Goal: Information Seeking & Learning: Learn about a topic

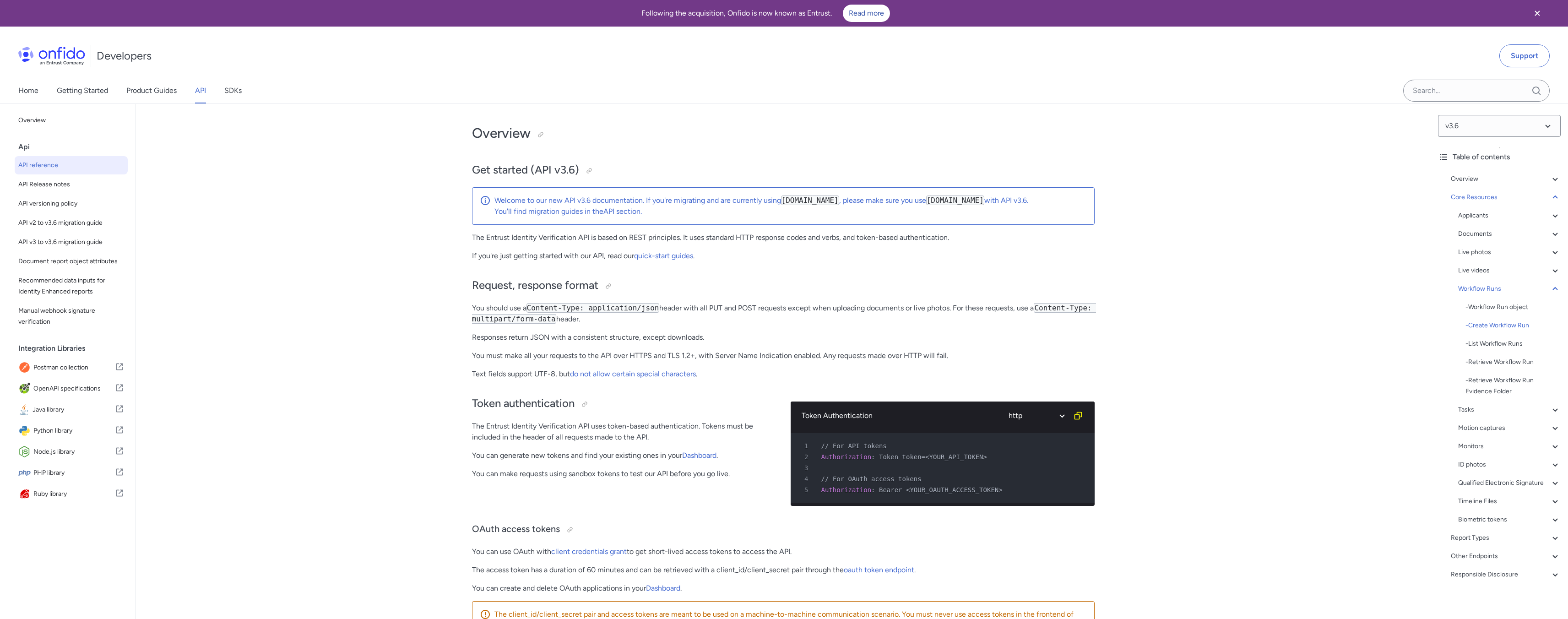
select select "http"
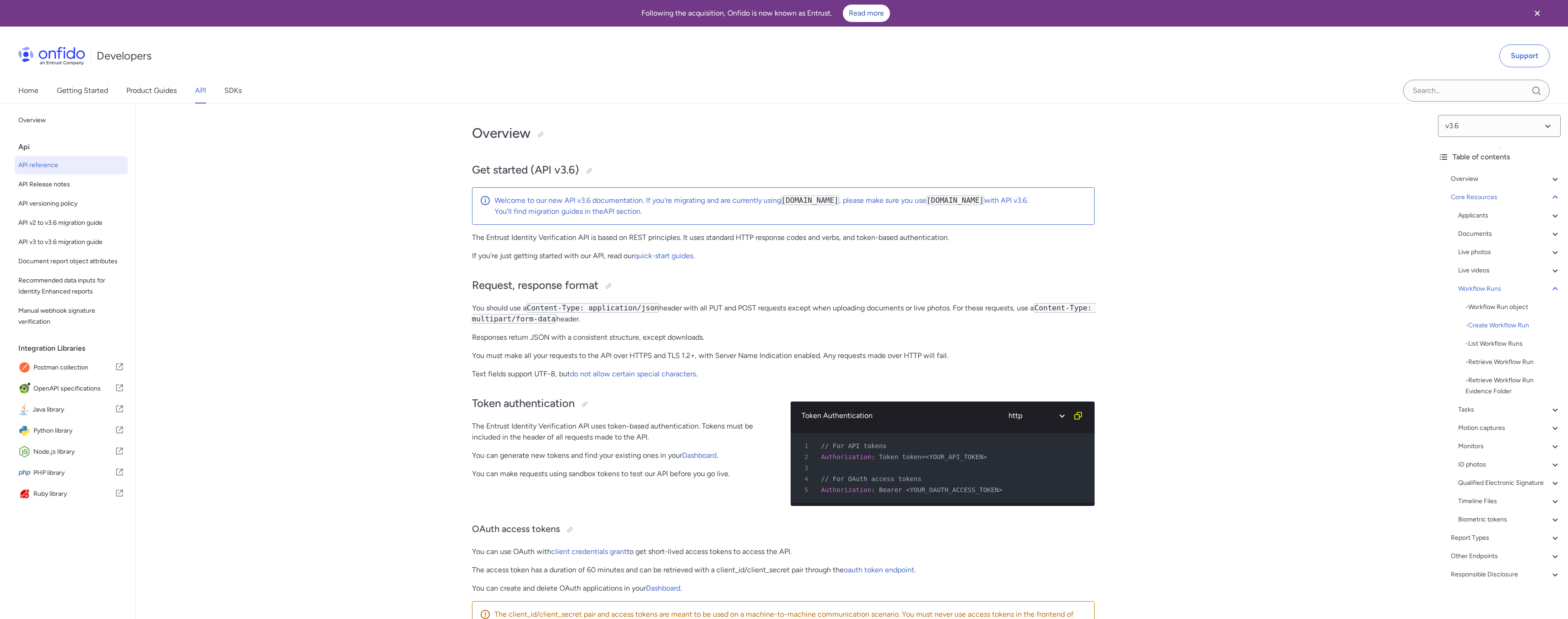
select select "http"
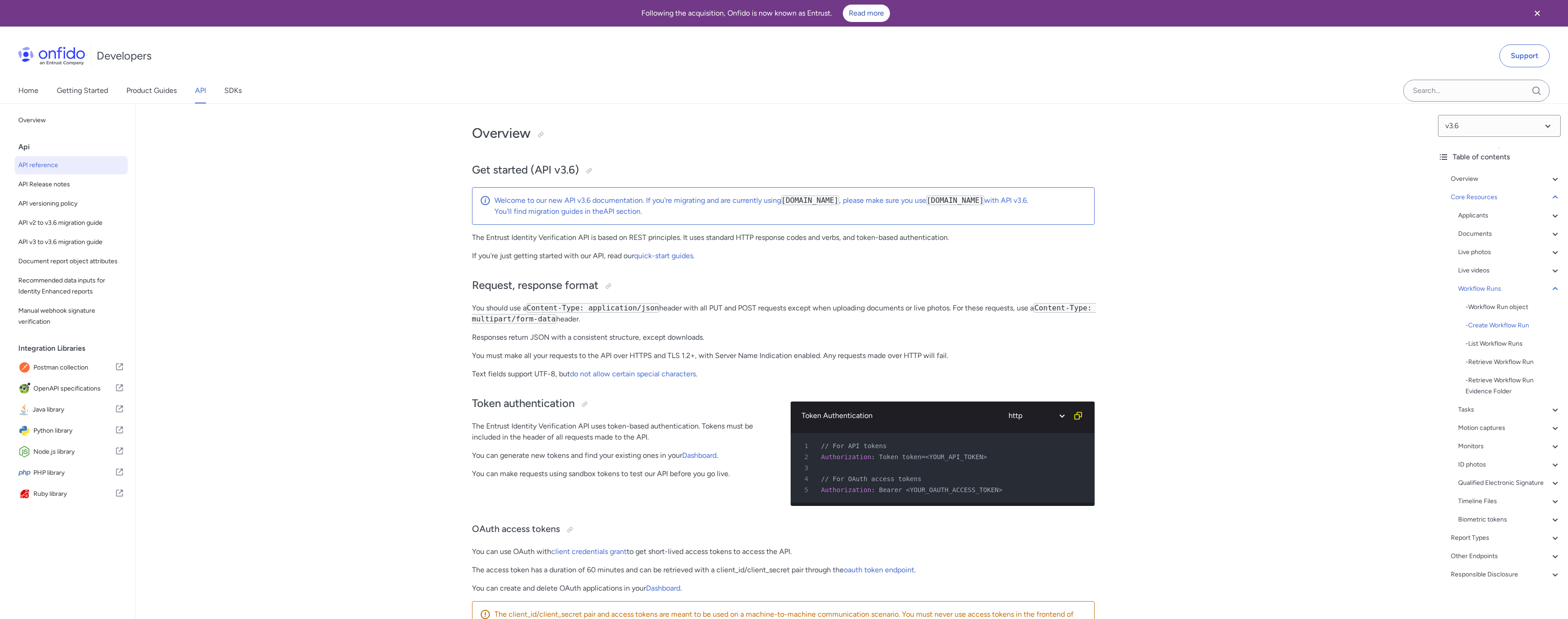
select select "http"
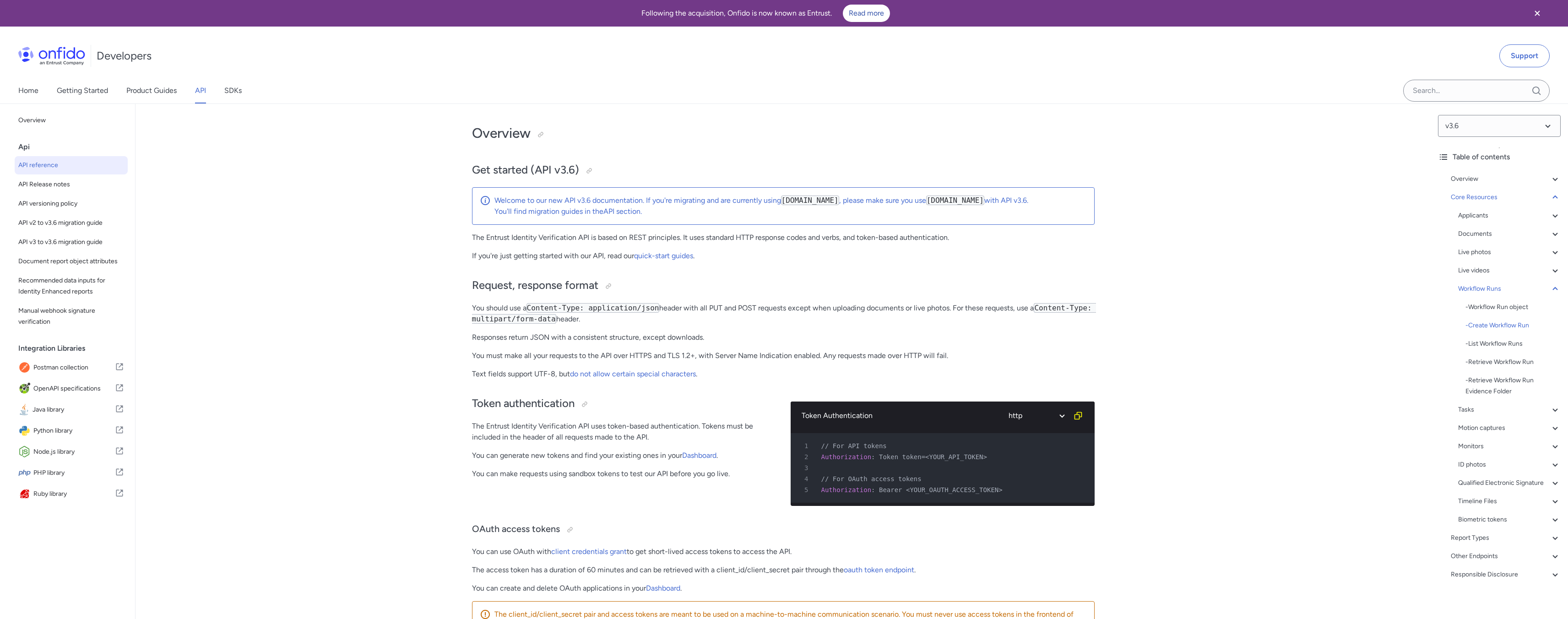
select select "http"
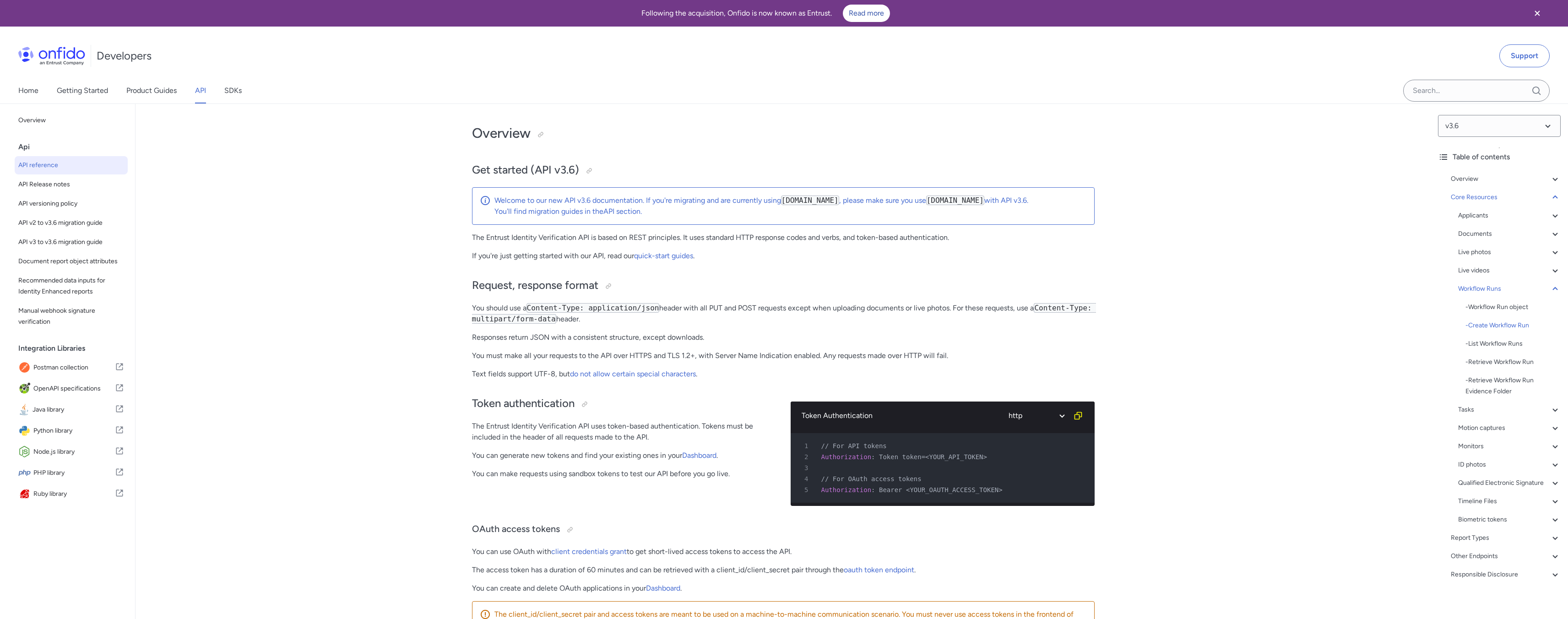
select select "http"
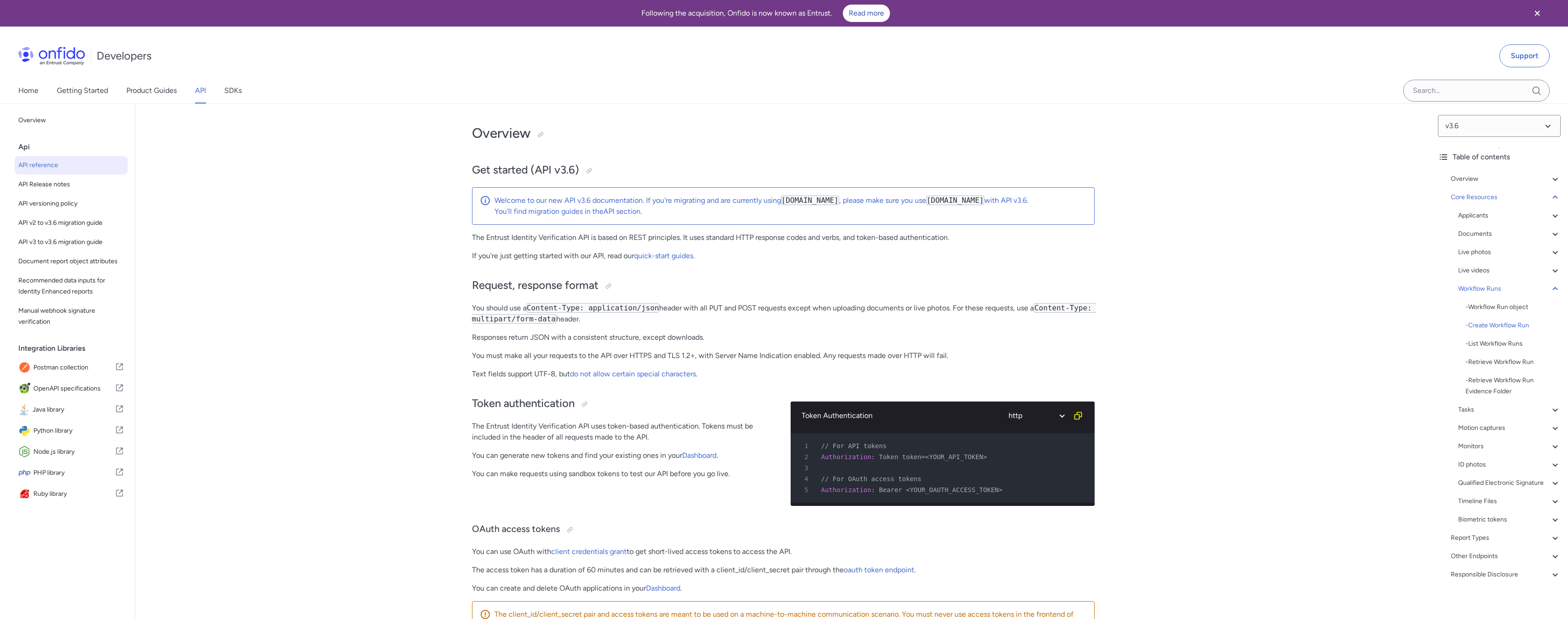
select select "http"
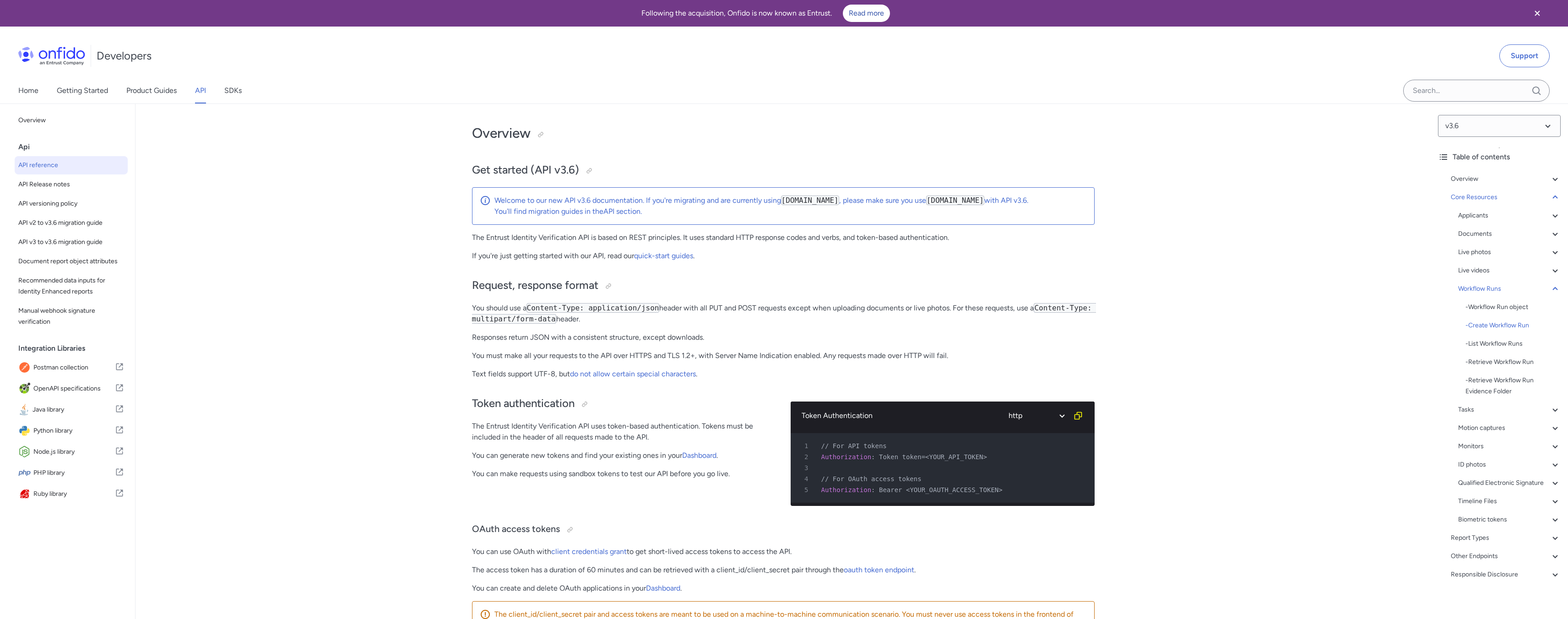
select select "http"
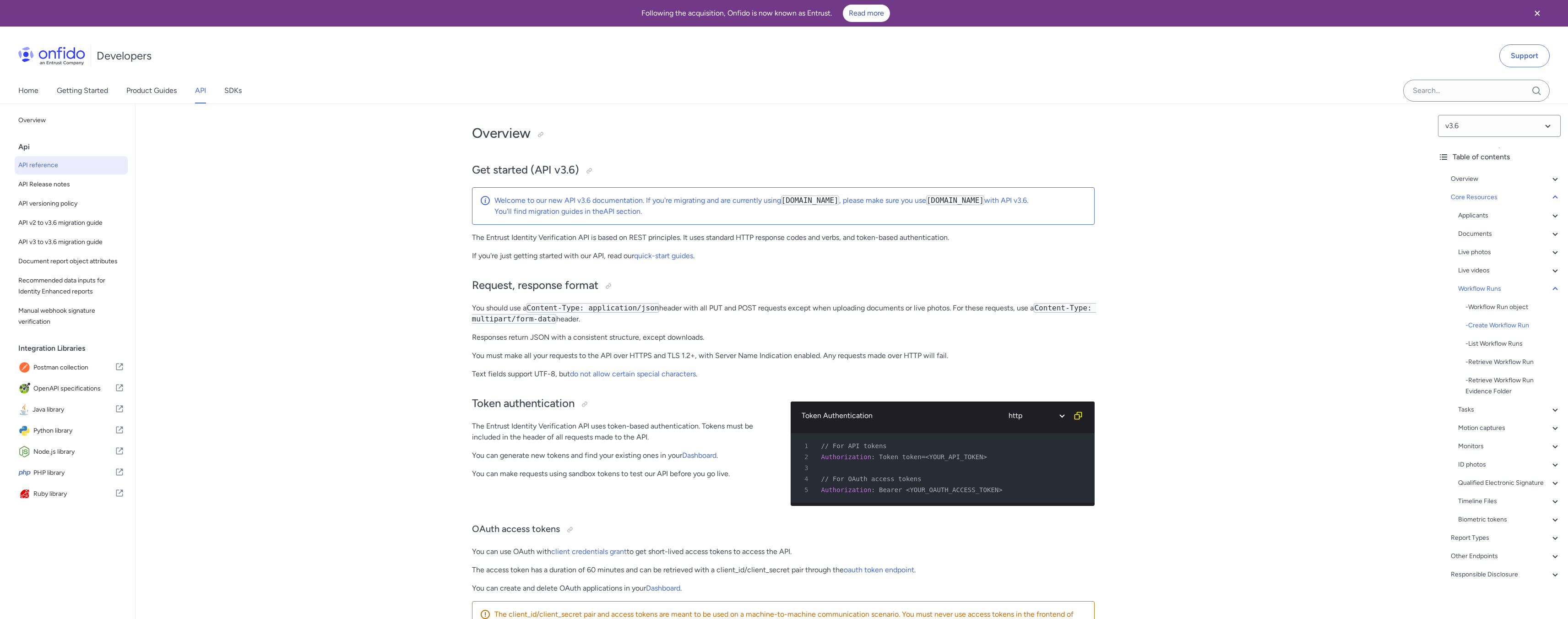
select select "http"
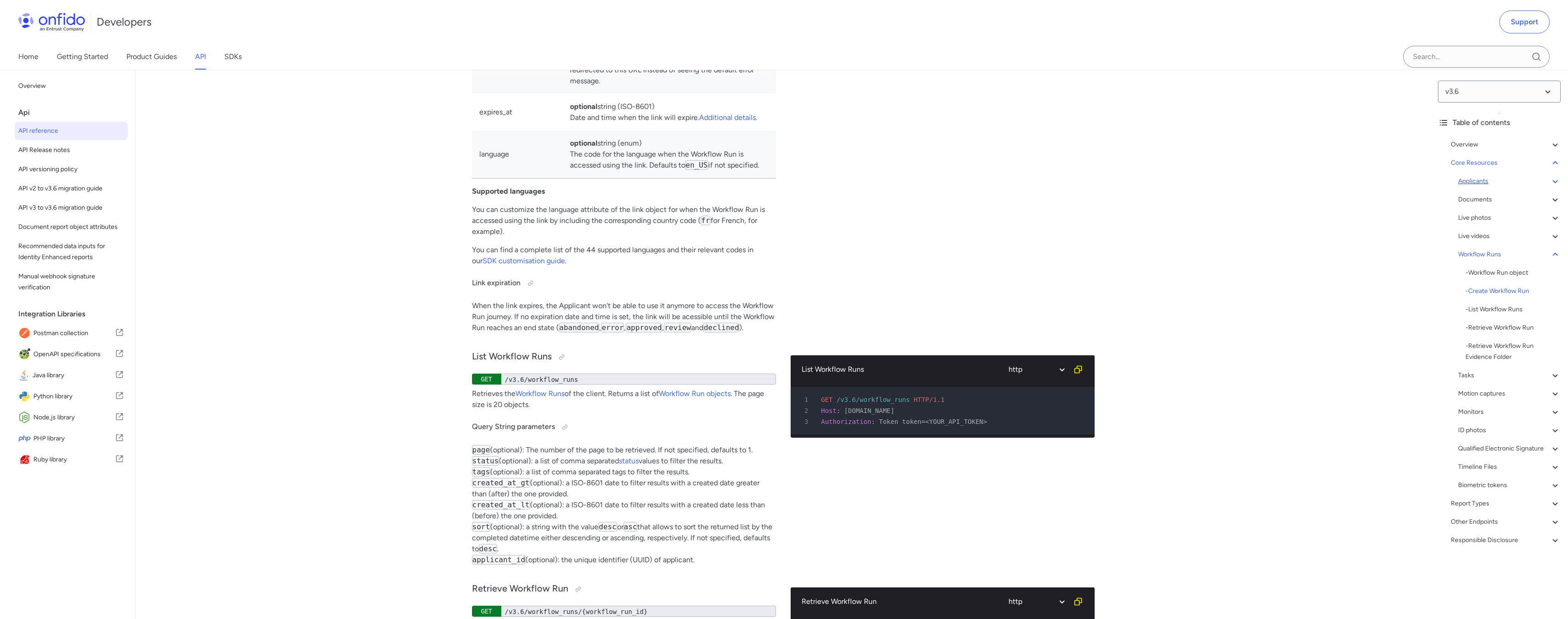
click at [1492, 180] on div "Applicants" at bounding box center [1510, 181] width 102 height 11
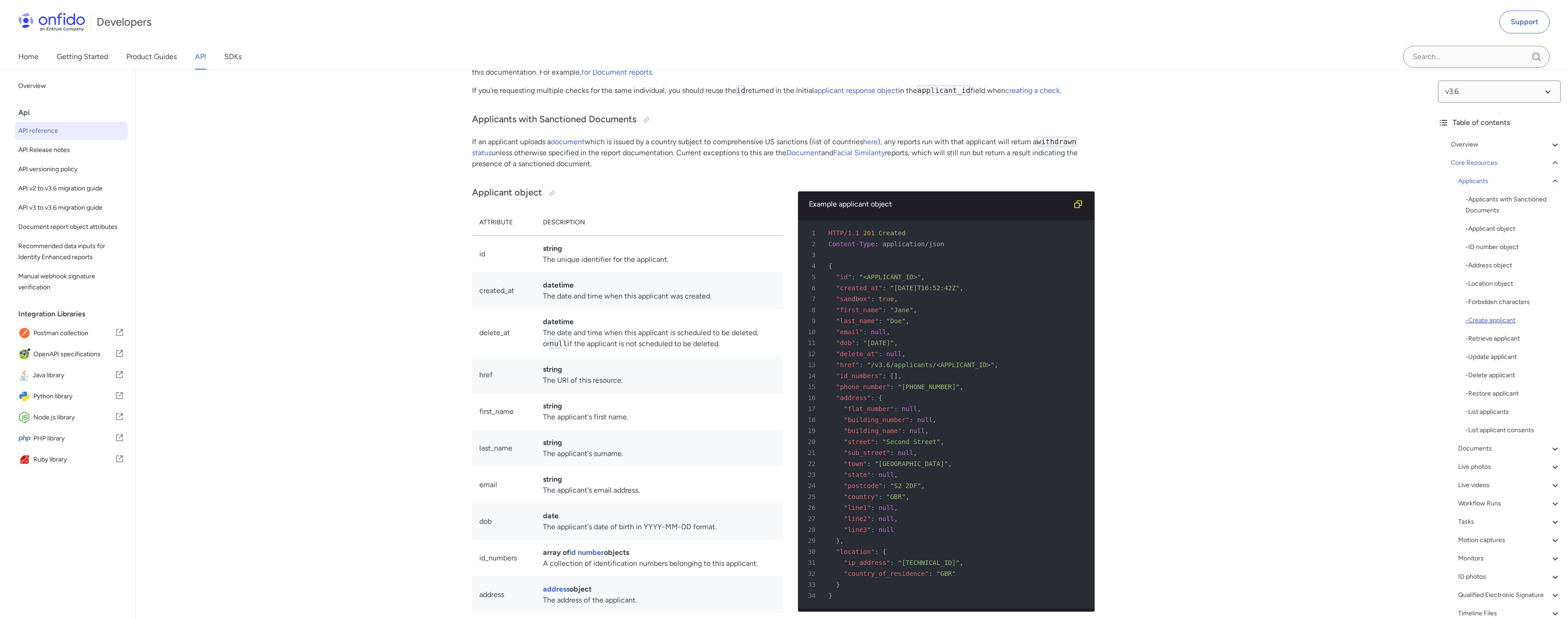
click at [1490, 324] on div "- Create applicant" at bounding box center [1513, 321] width 95 height 11
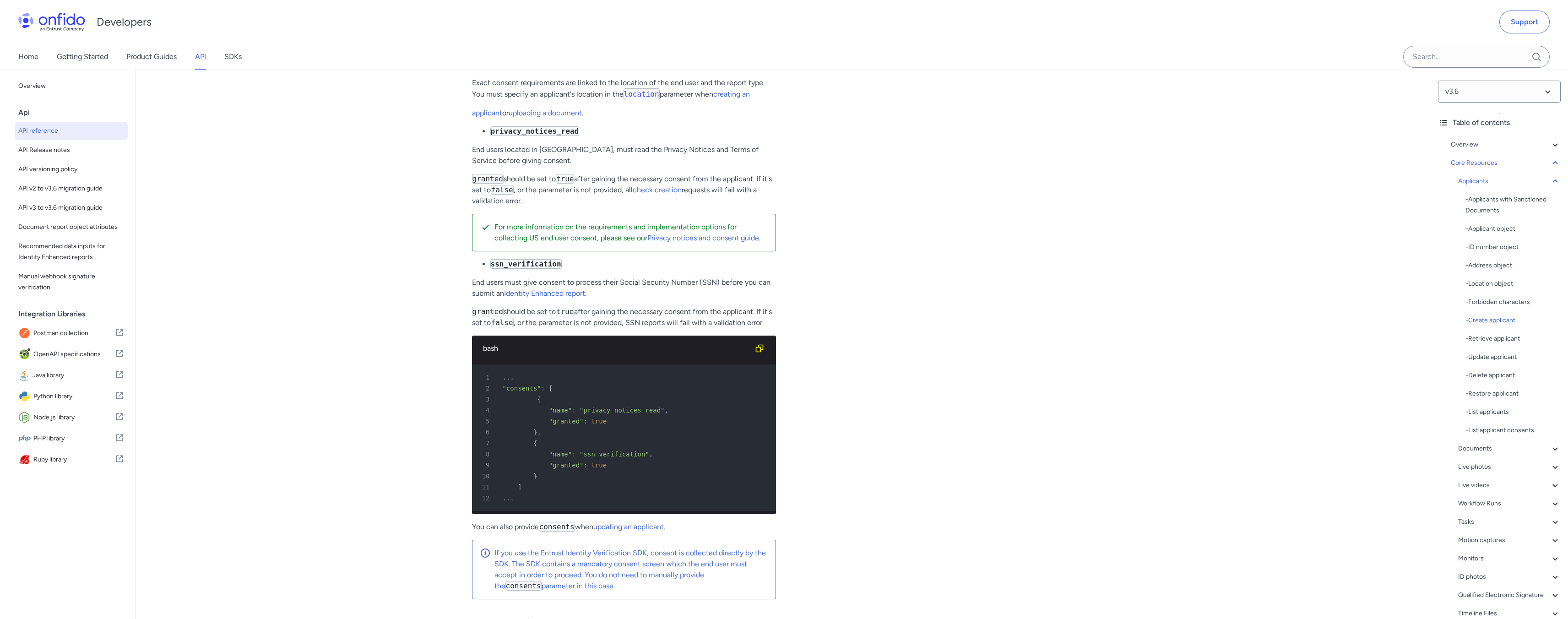
scroll to position [12127, 0]
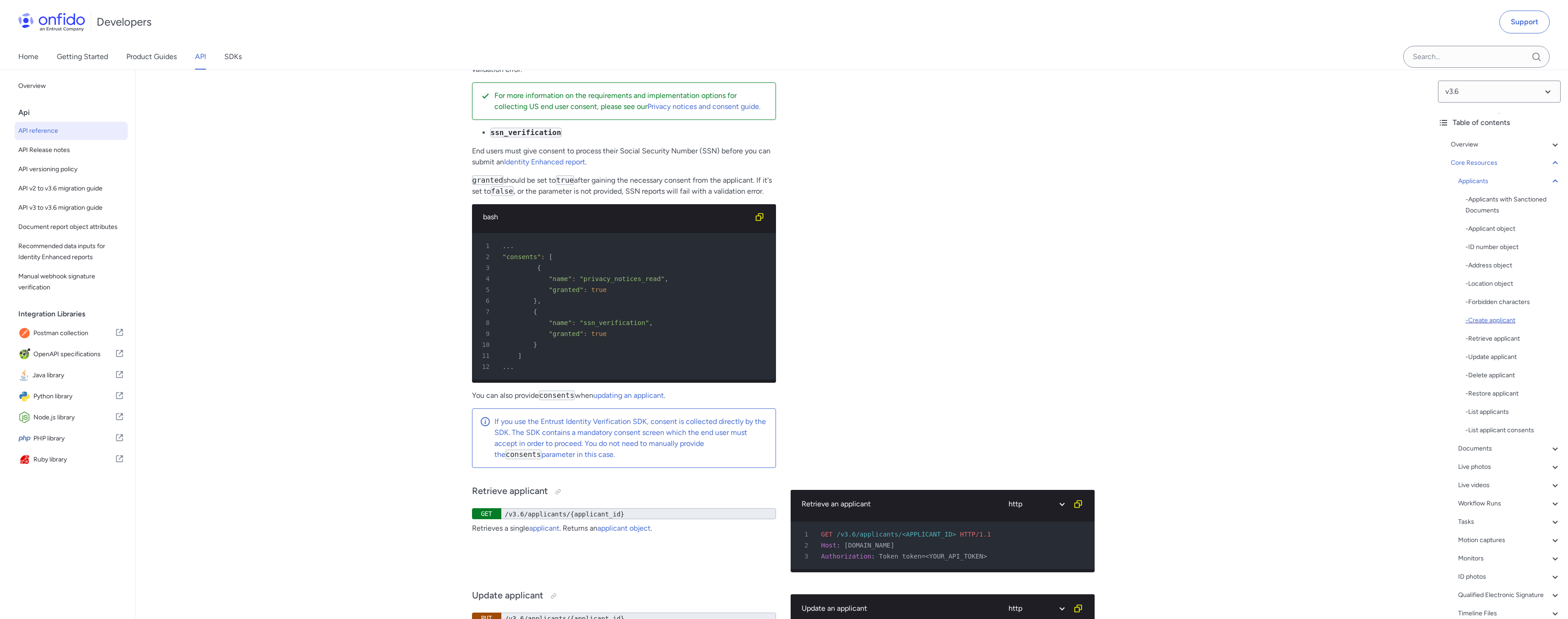
click at [1507, 320] on div "- Create applicant" at bounding box center [1513, 321] width 95 height 11
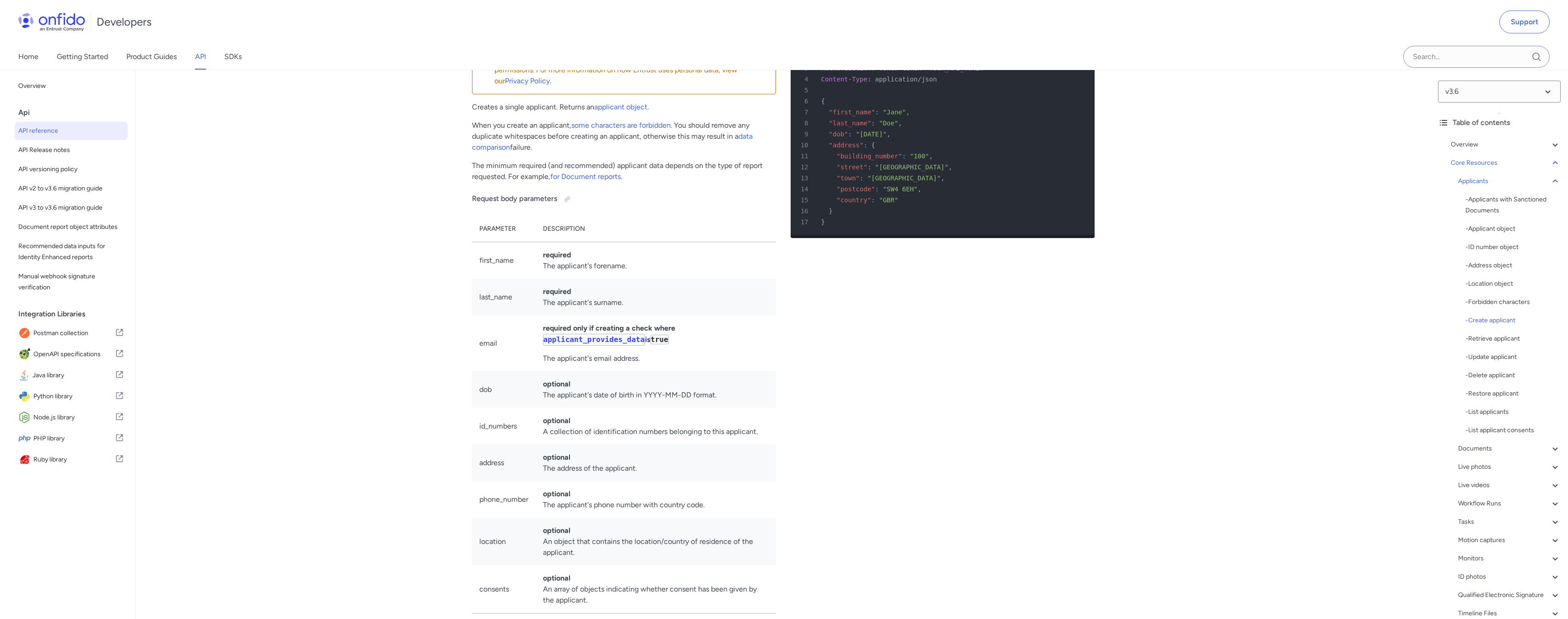
scroll to position [11169, 0]
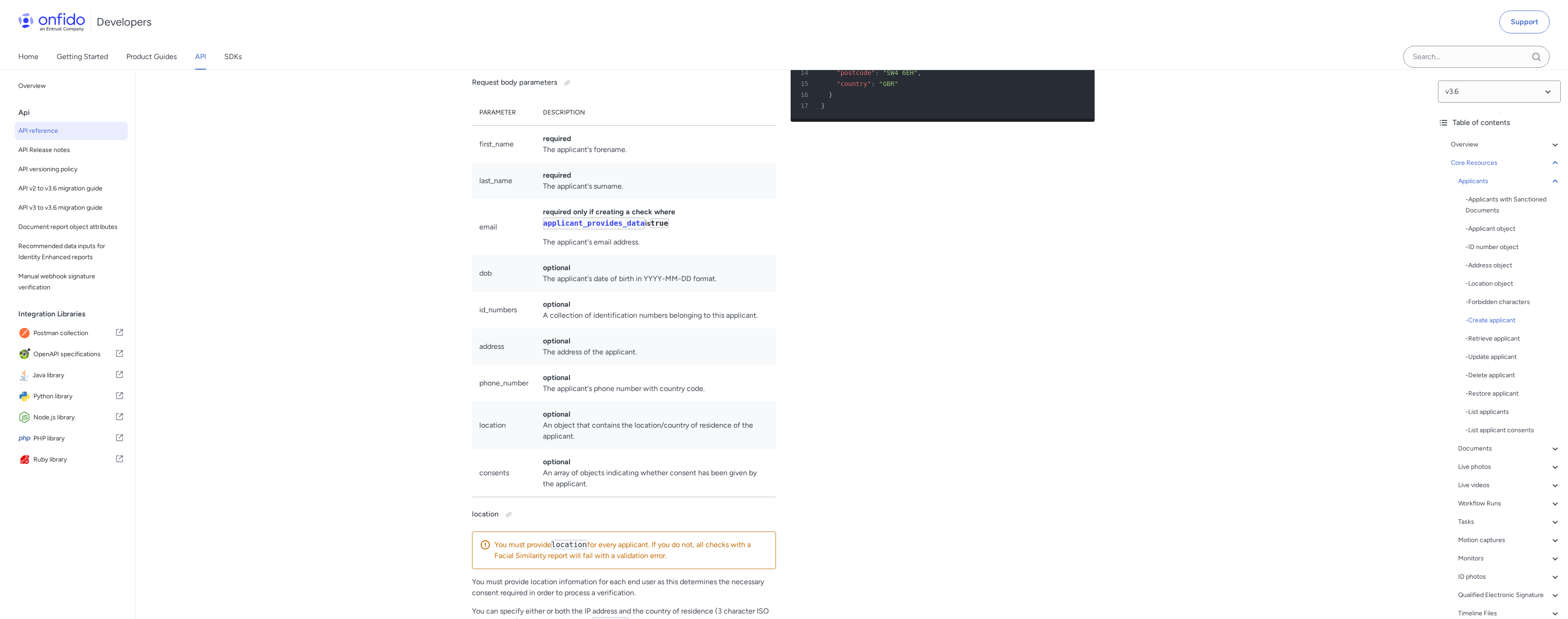
click at [576, 449] on td "optional An object that contains the location/country of residence of the appli…" at bounding box center [656, 425] width 241 height 48
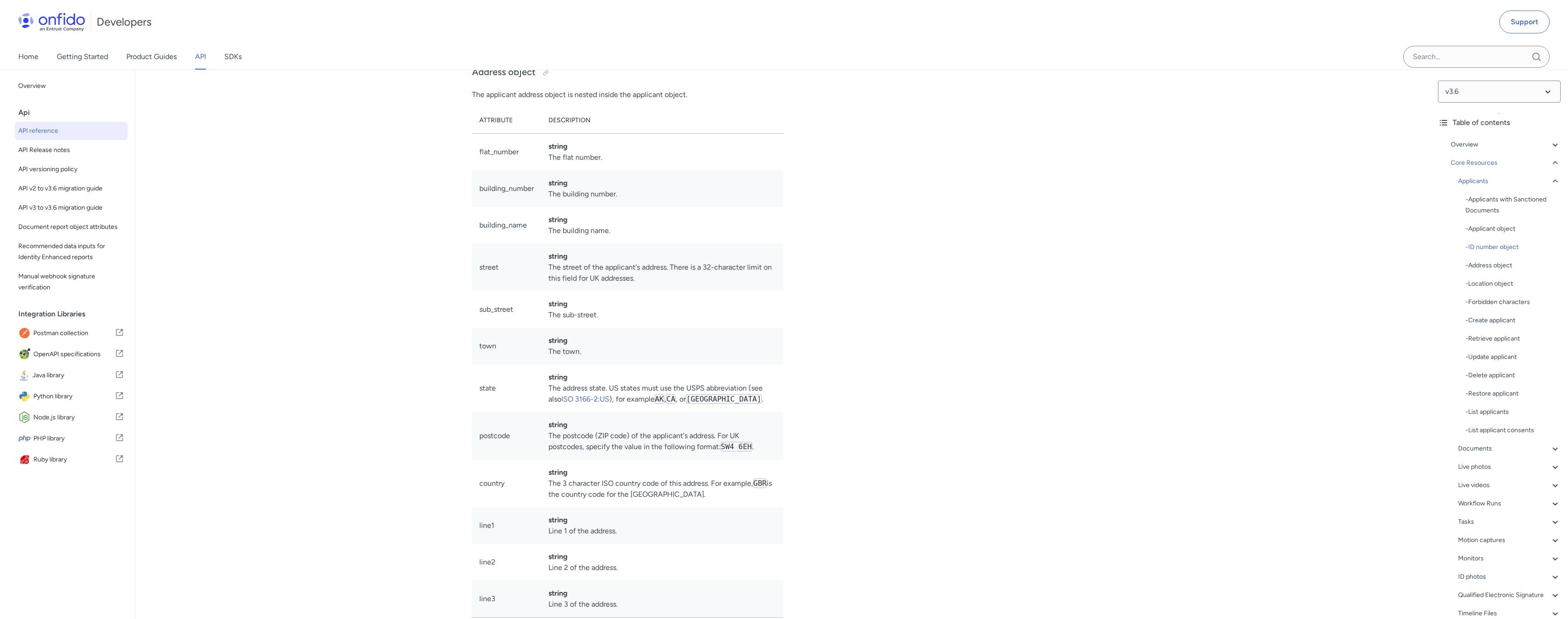
scroll to position [10061, 0]
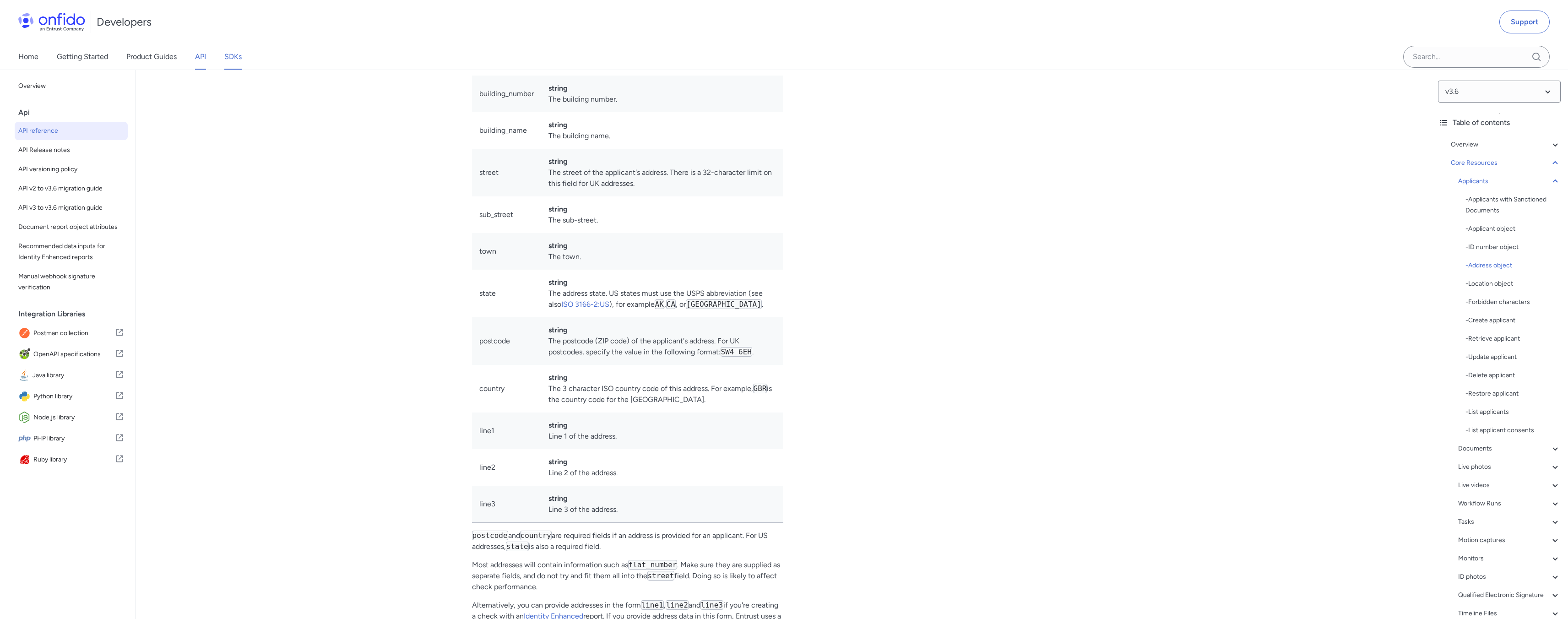
click at [236, 53] on link "SDKs" at bounding box center [233, 57] width 17 height 26
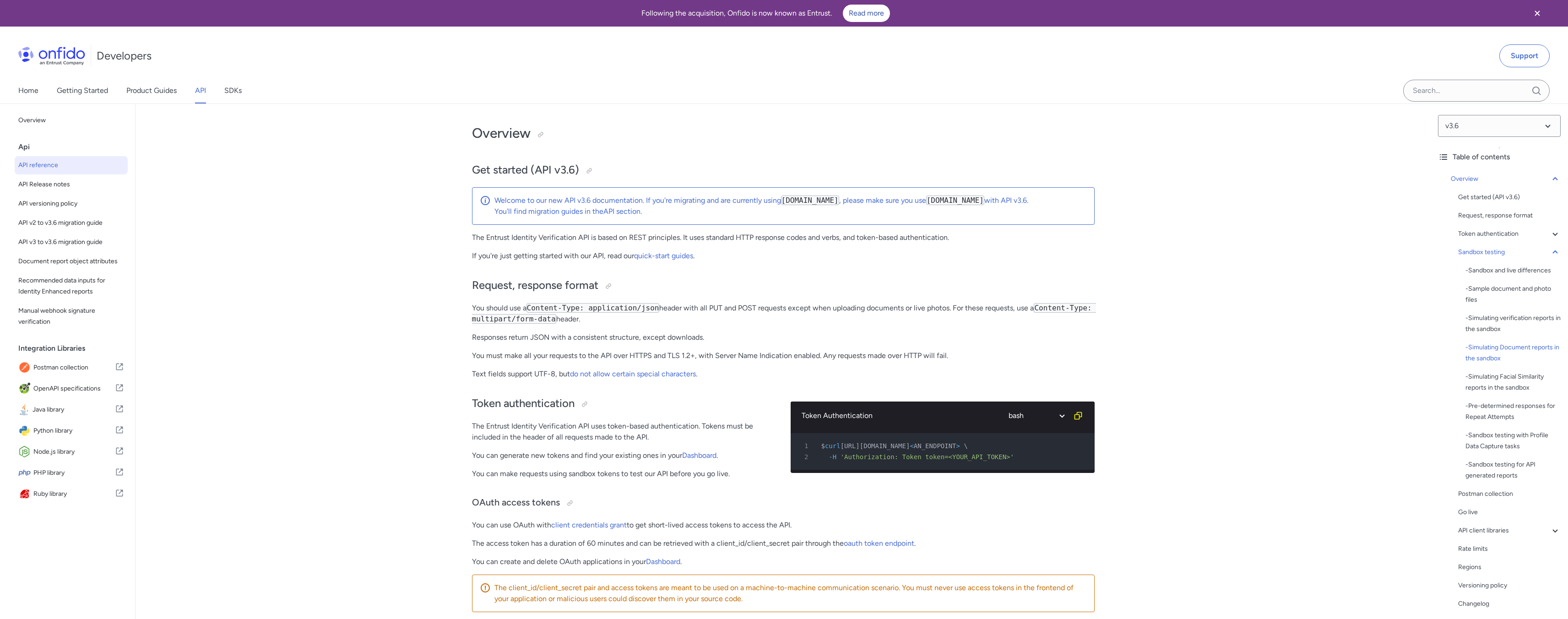
select select "bash"
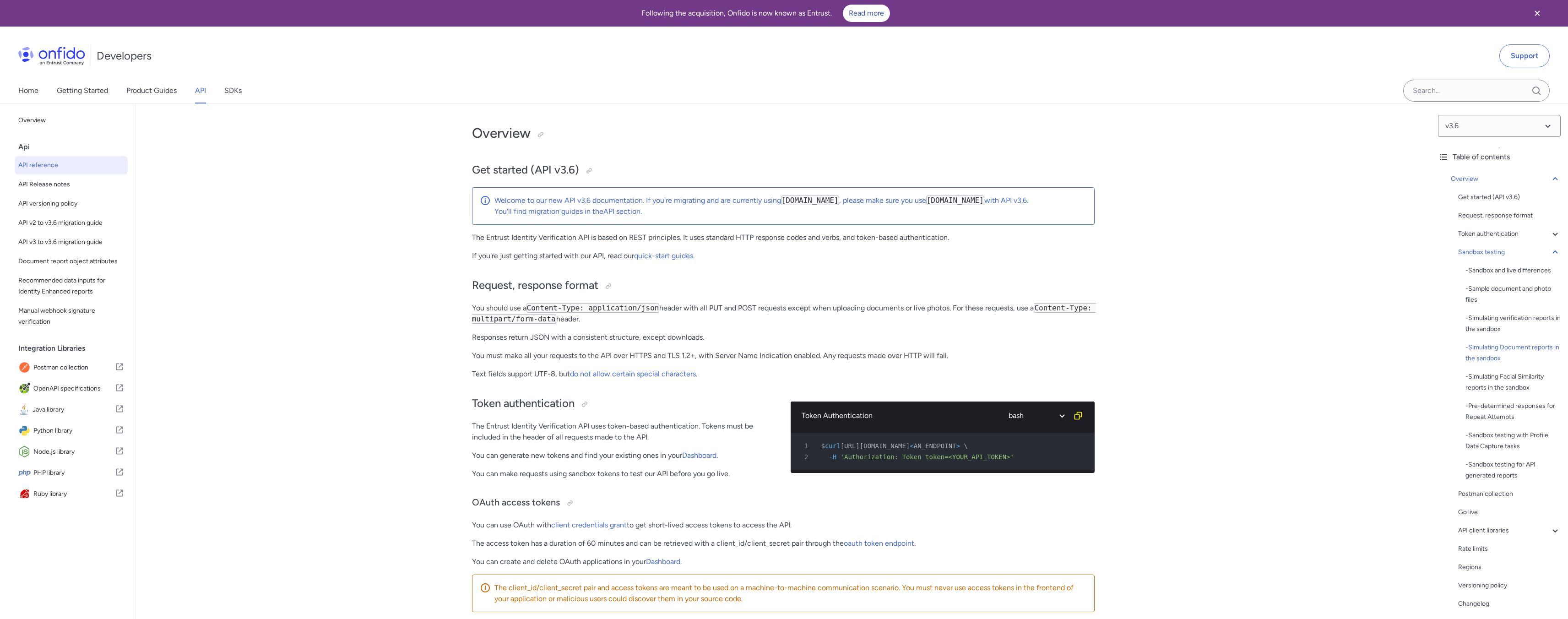
select select "bash"
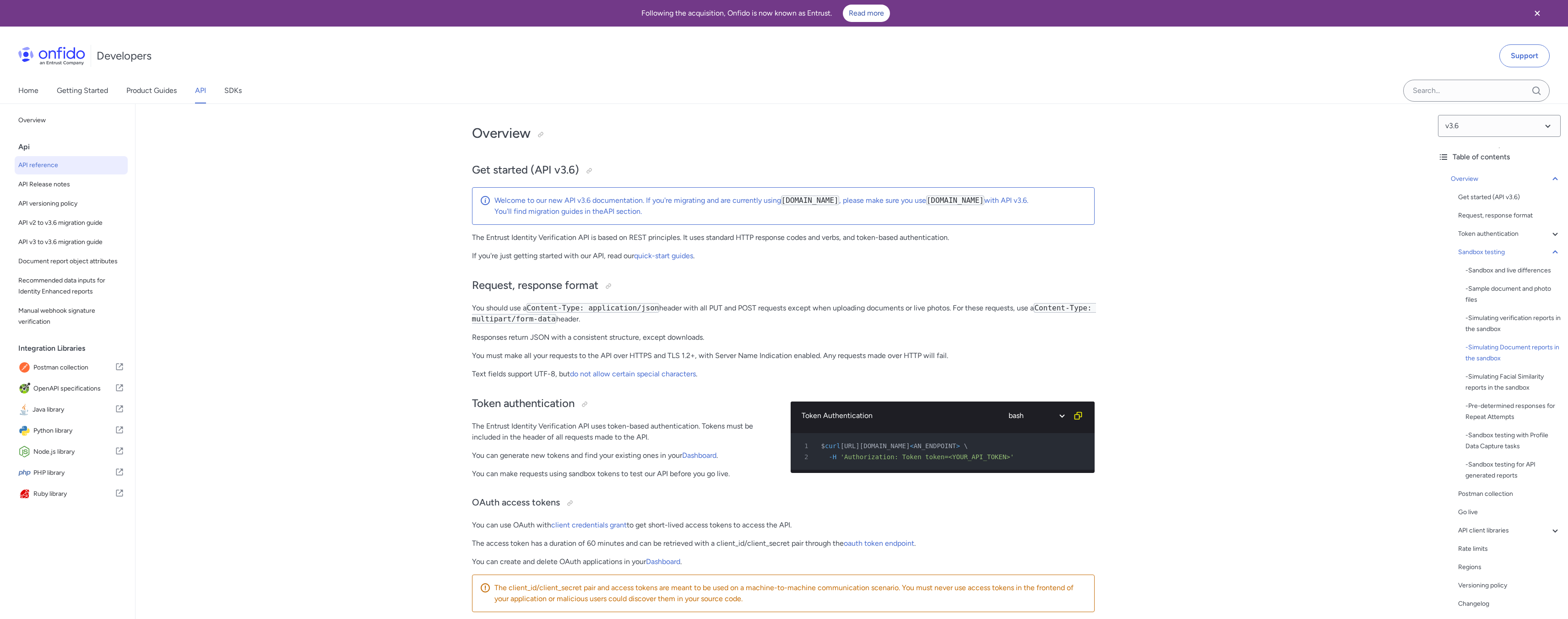
select select "bash"
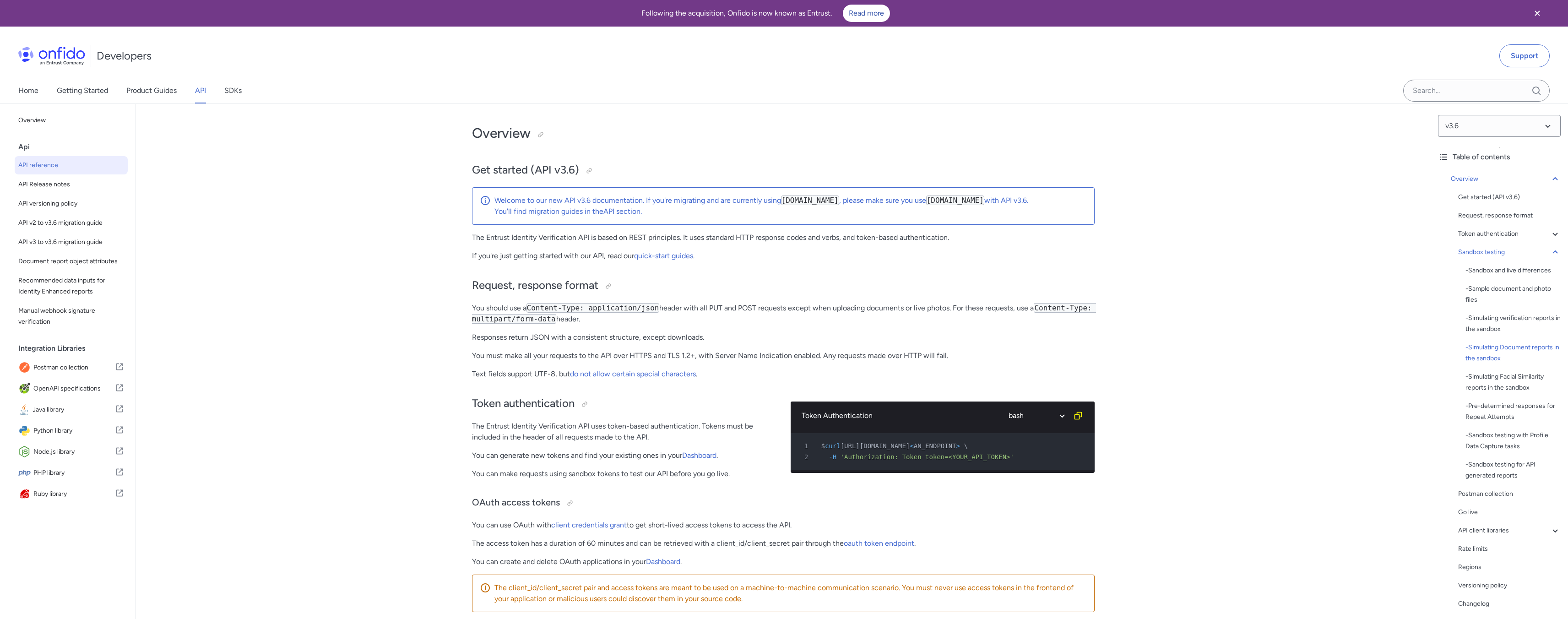
select select "bash"
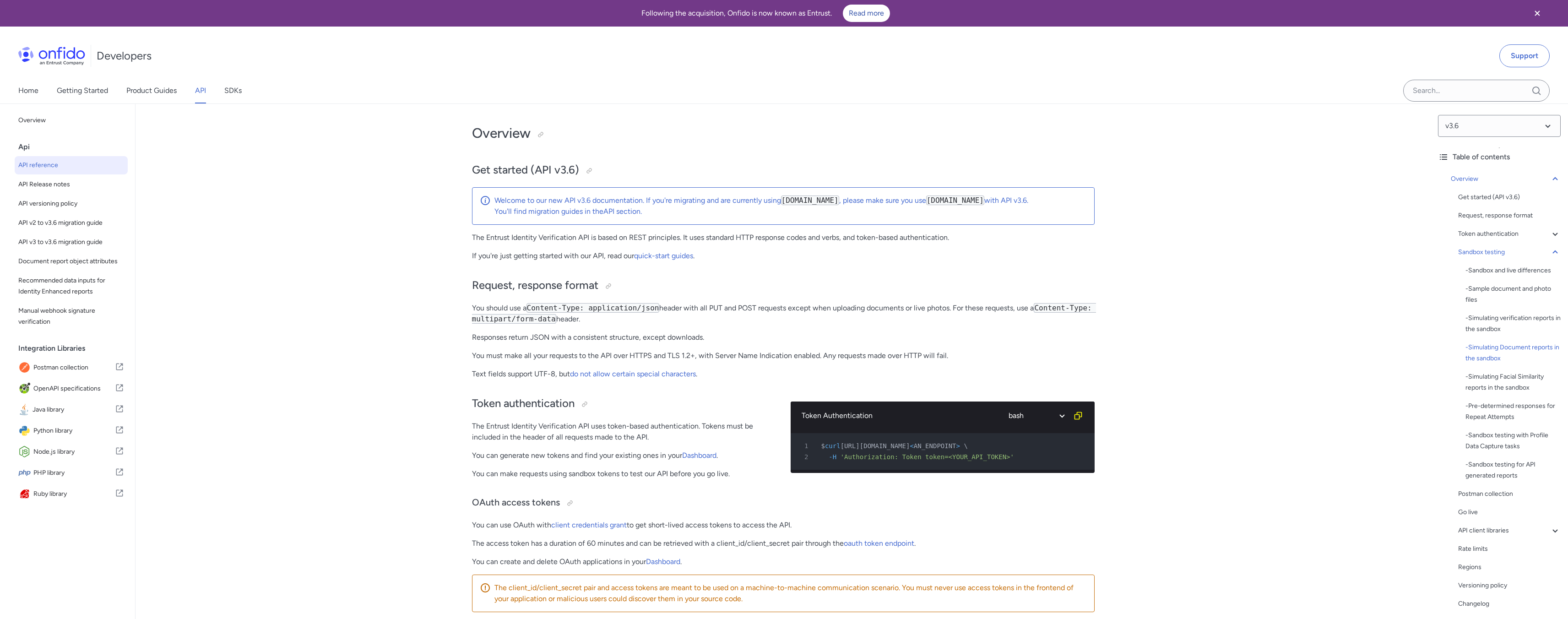
select select "bash"
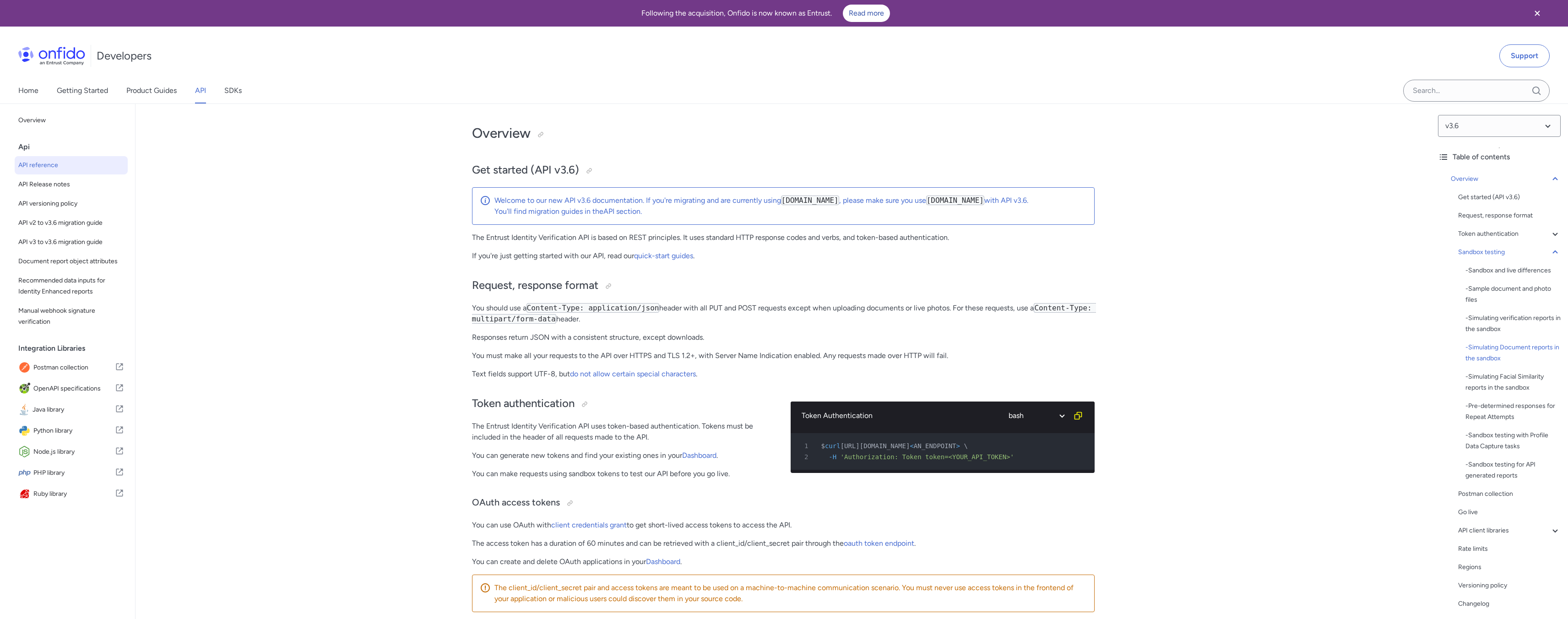
select select "bash"
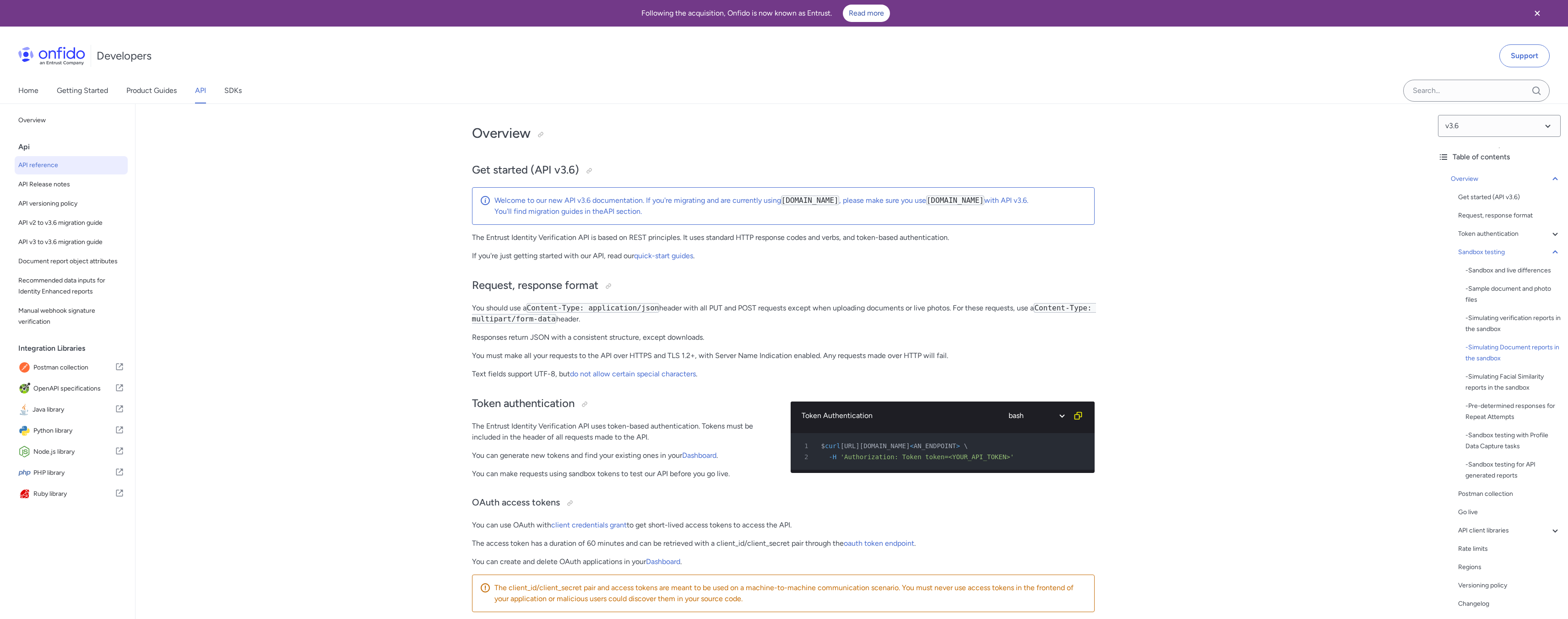
select select "bash"
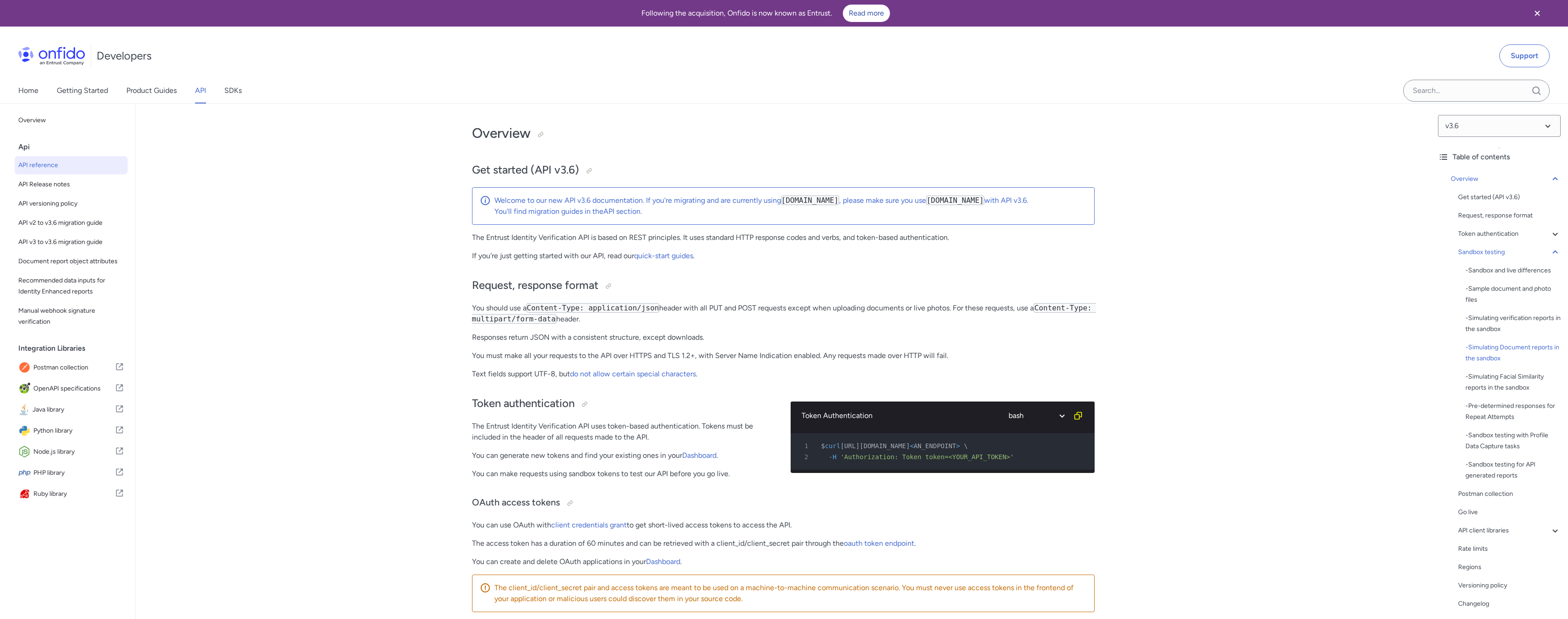
select select "bash"
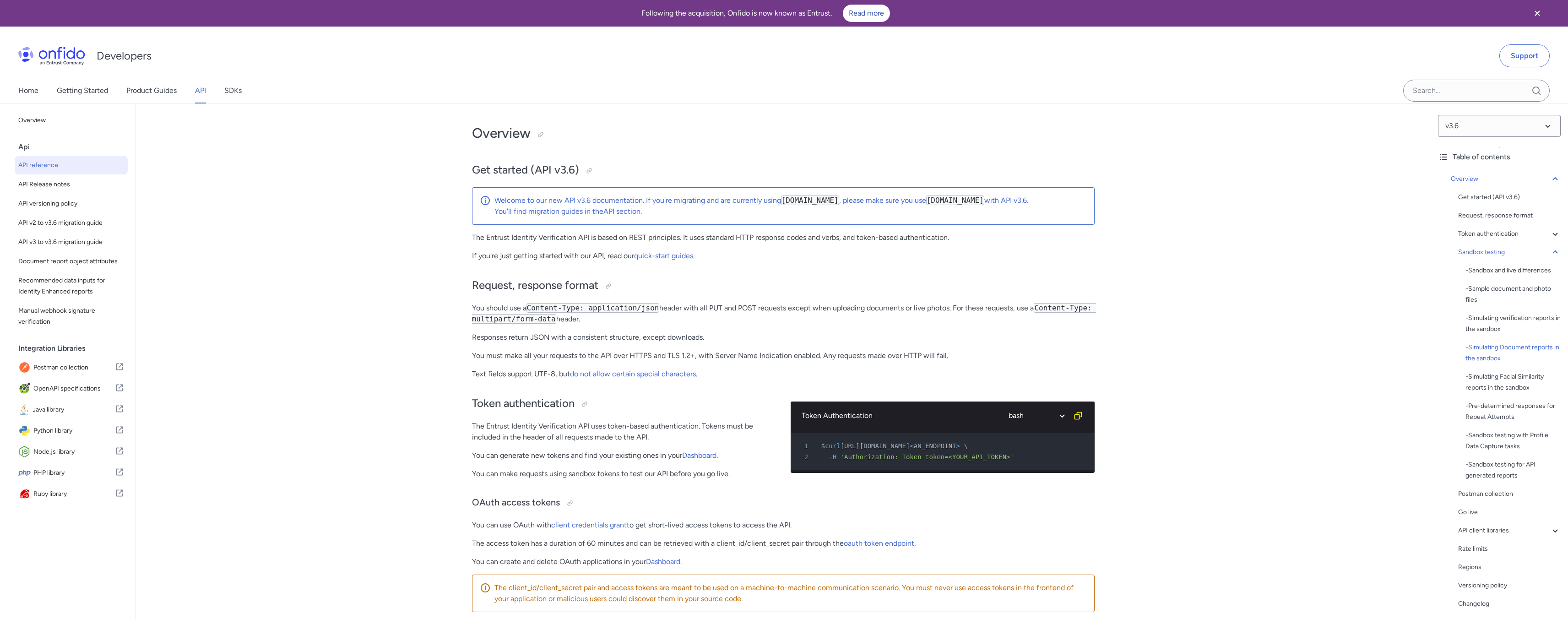
select select "bash"
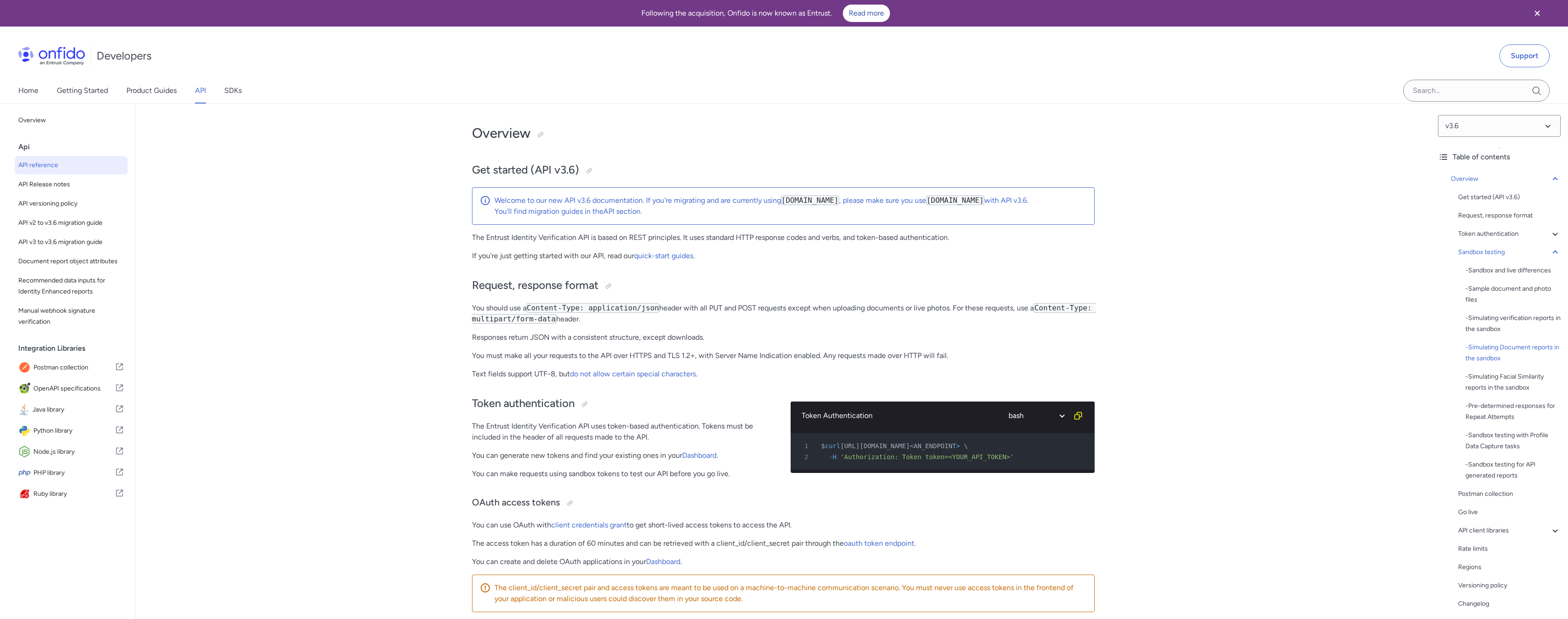
select select "bash"
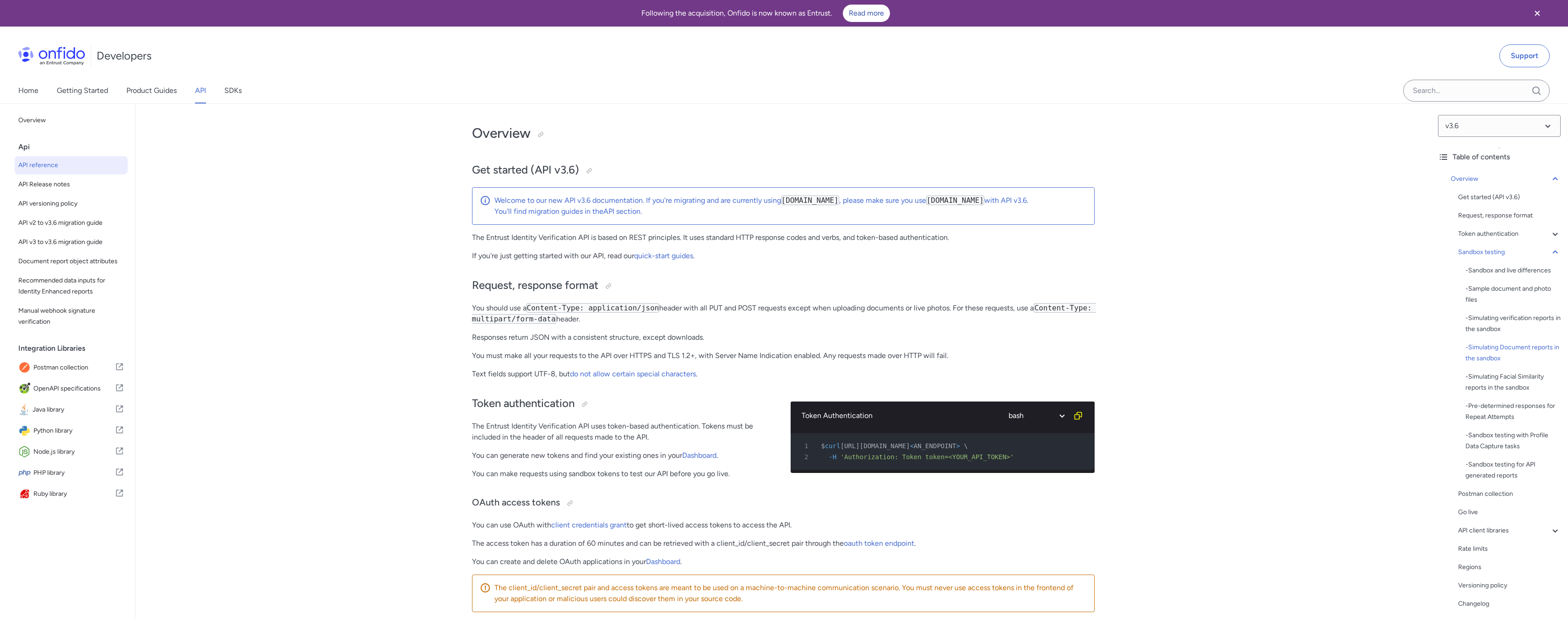
select select "bash"
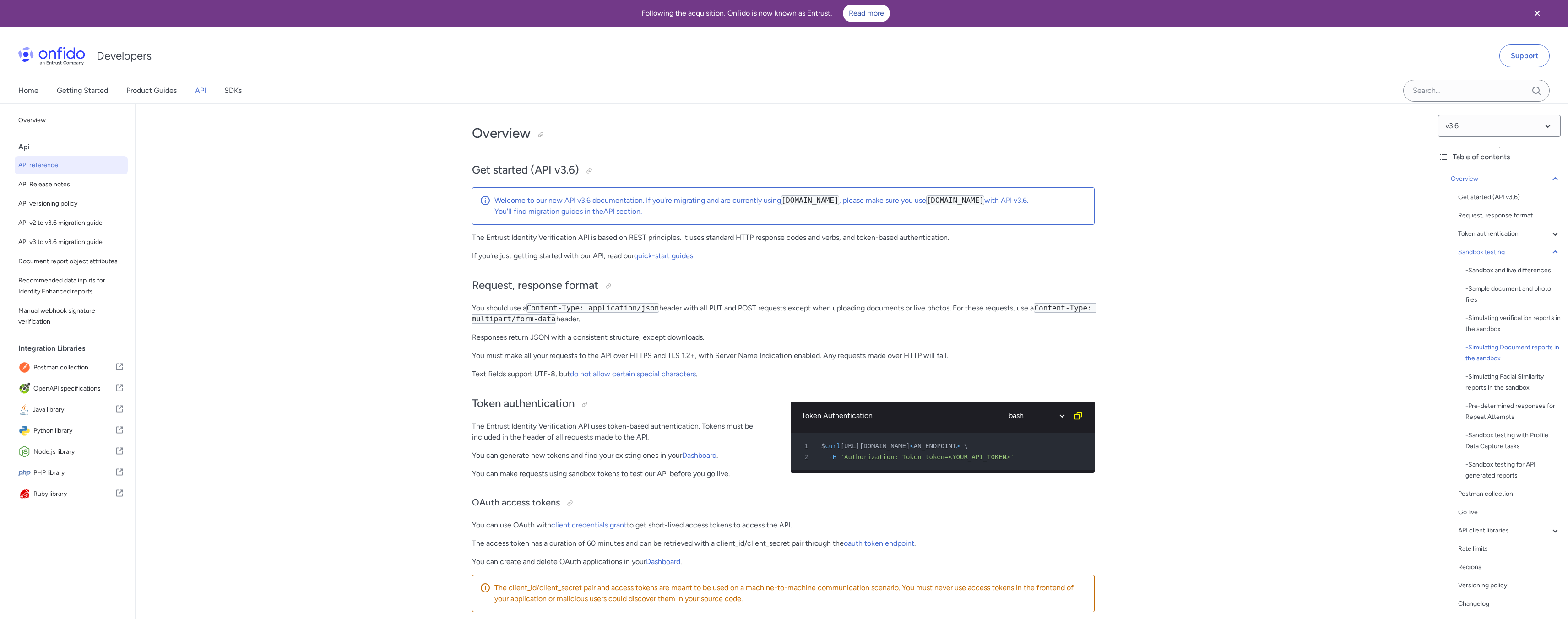
select select "bash"
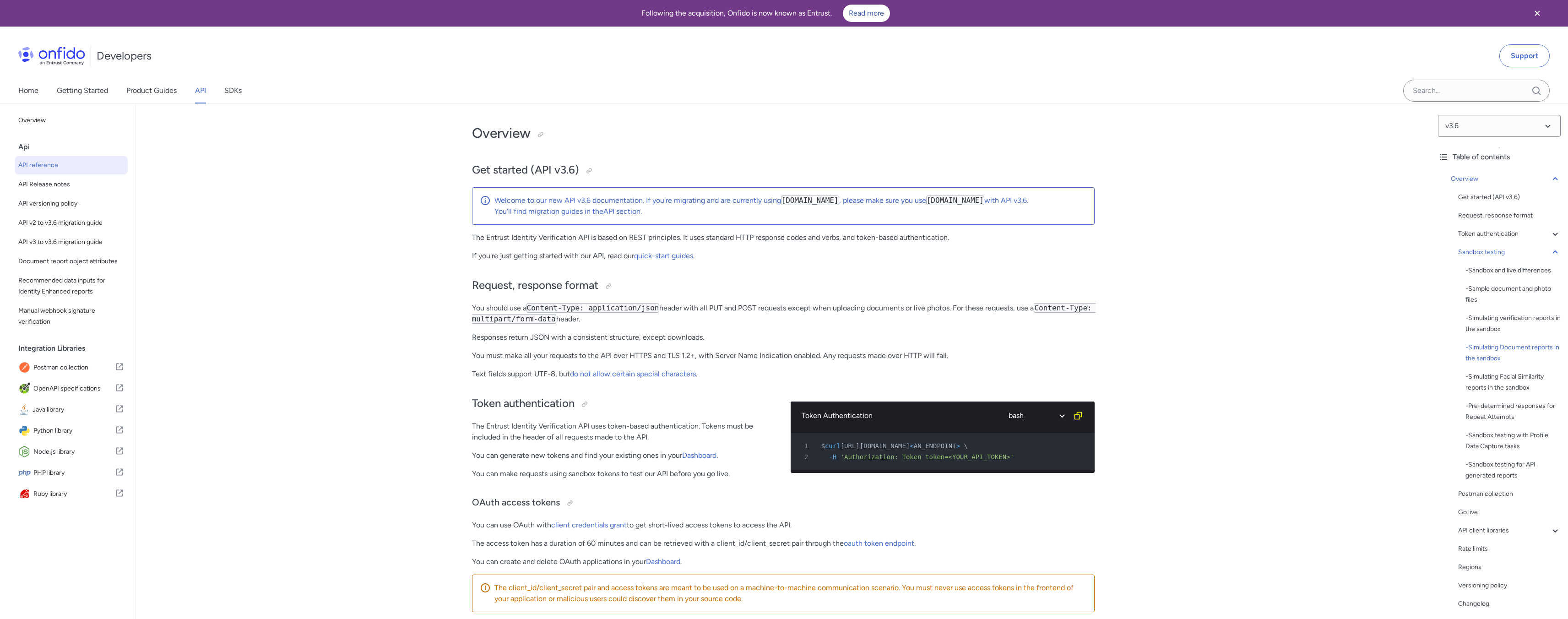
select select "bash"
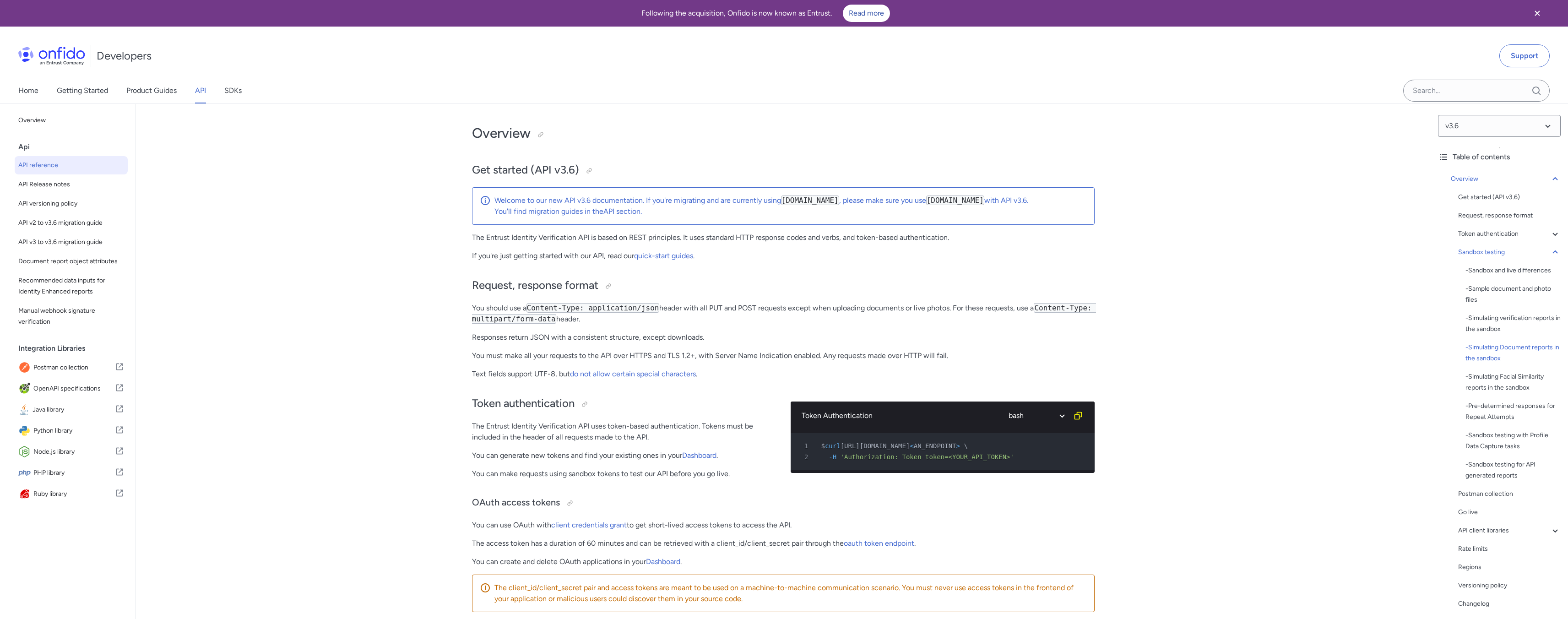
select select "bash"
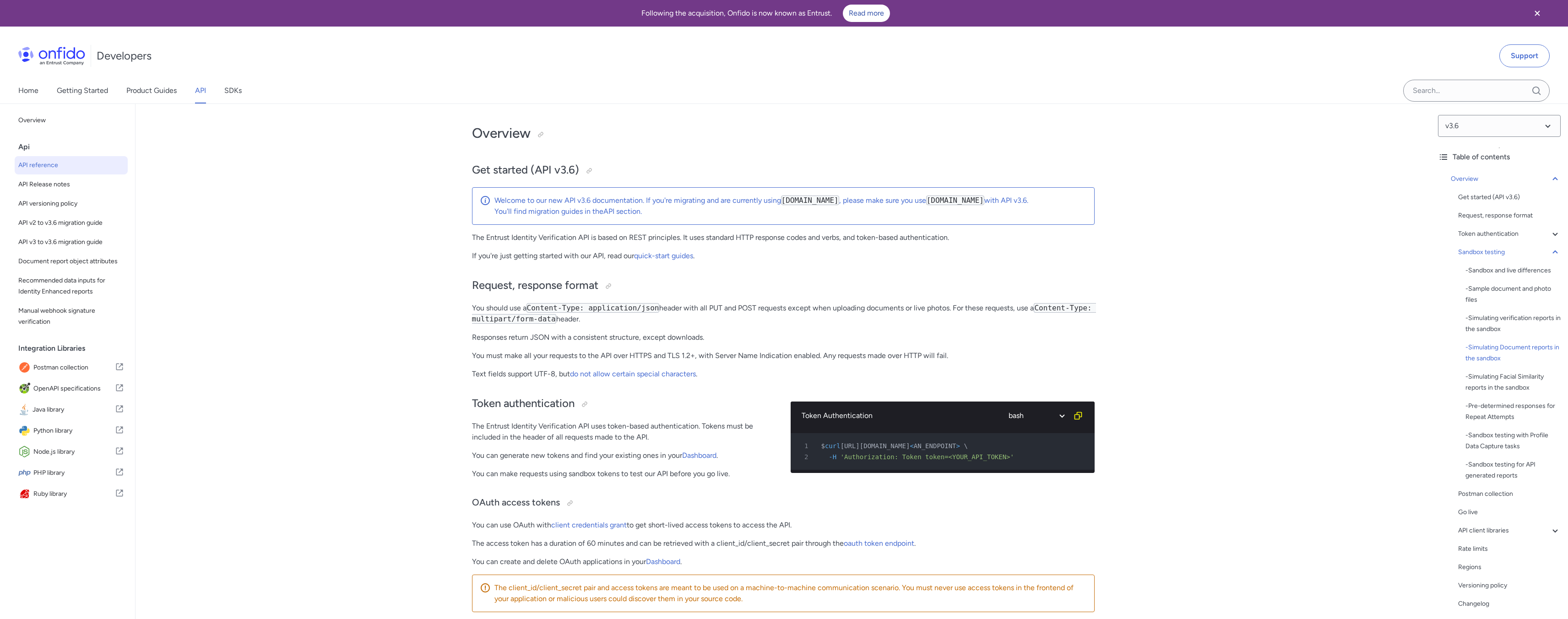
select select "bash"
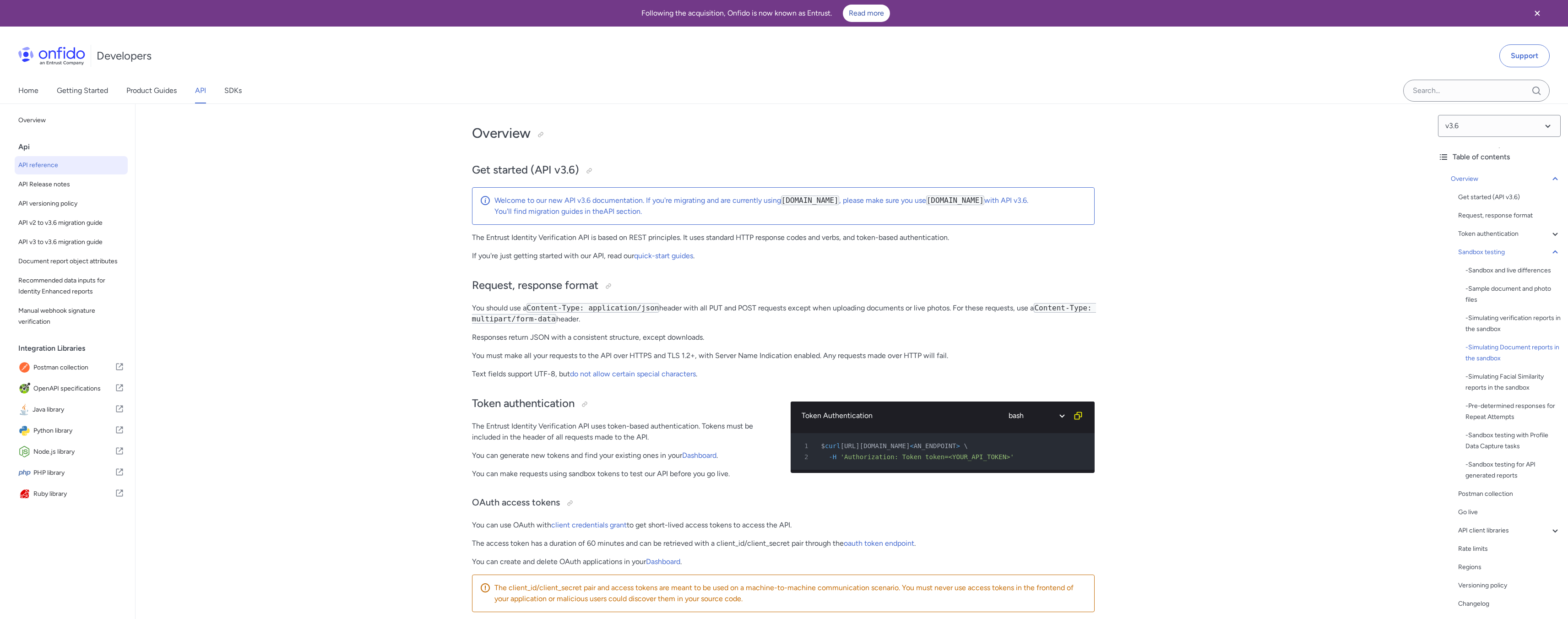
select select "bash"
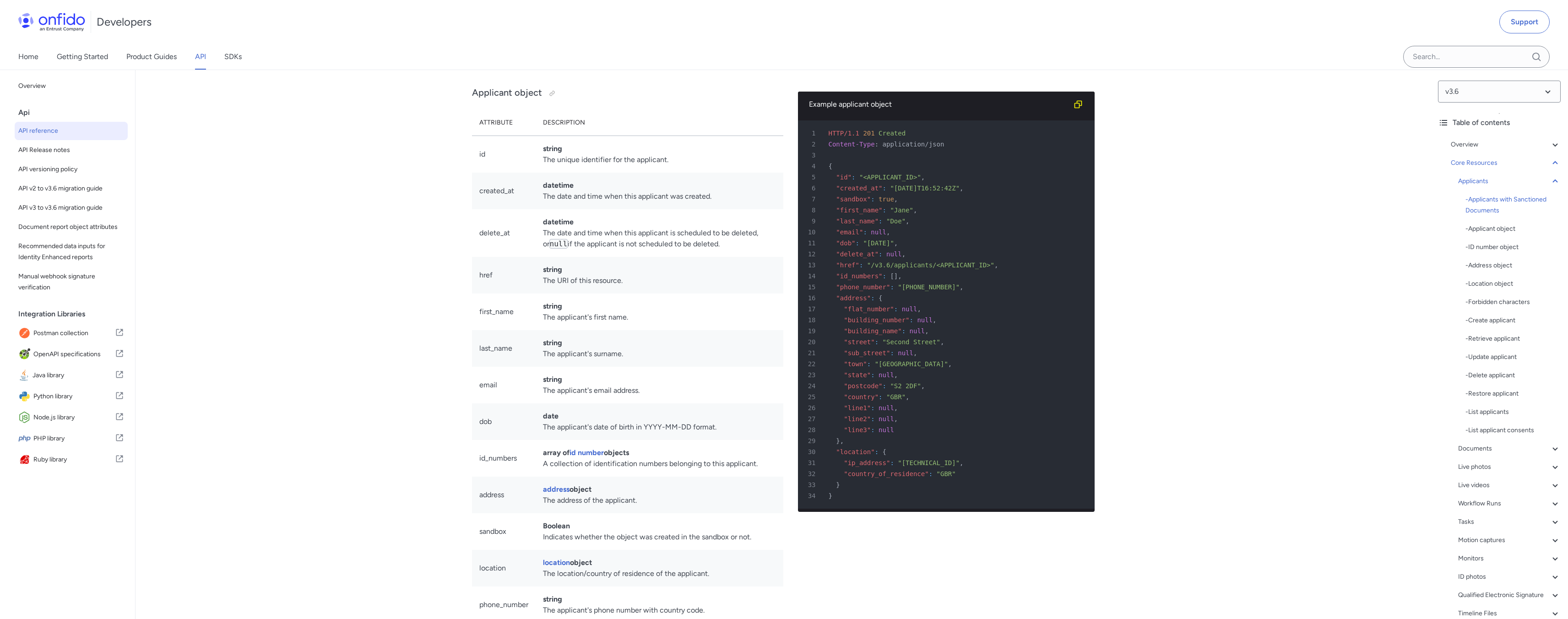
scroll to position [9139, 0]
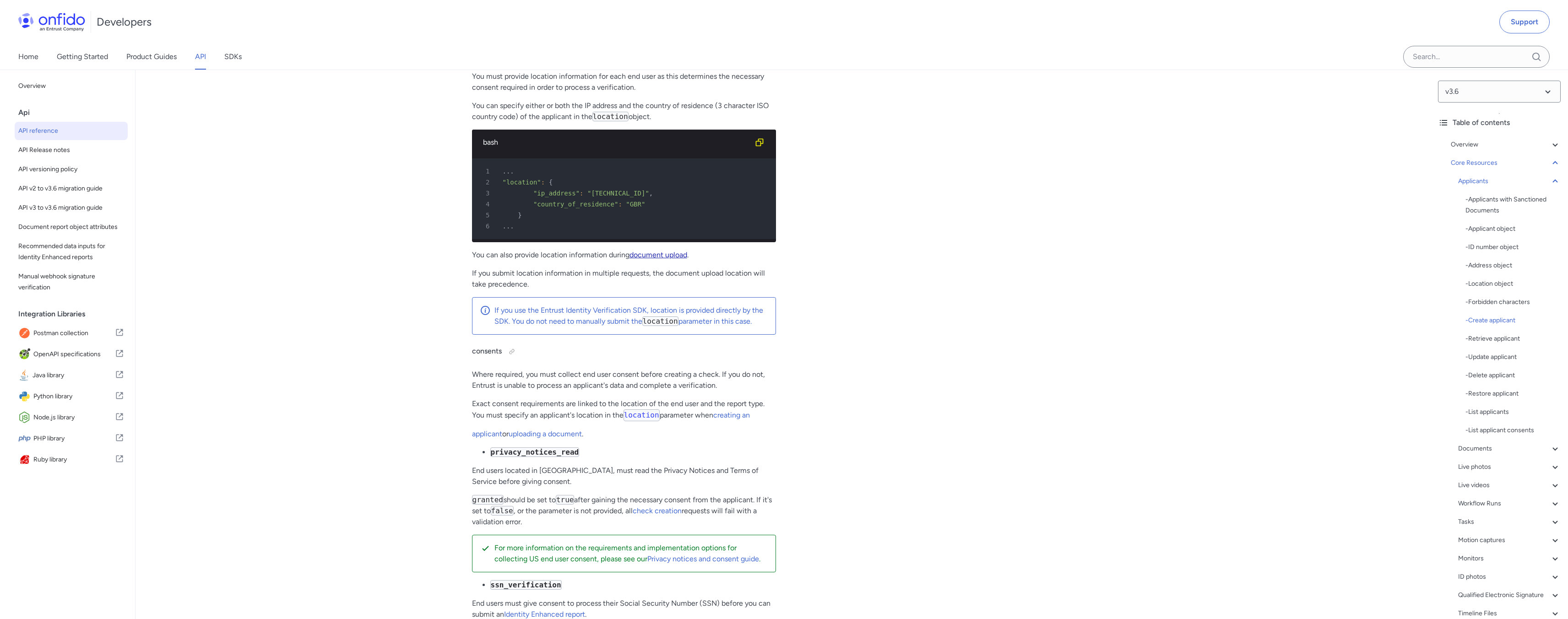
click at [636, 260] on link "document upload" at bounding box center [658, 255] width 57 height 9
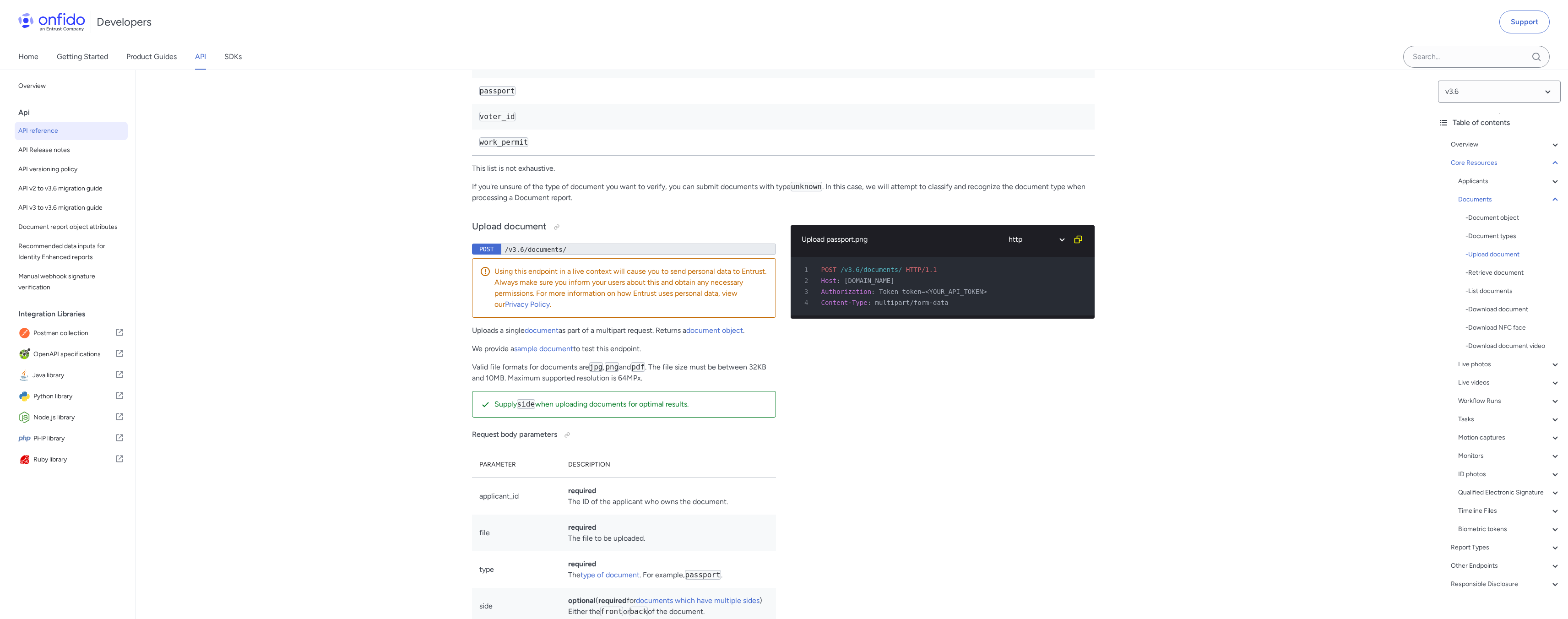
scroll to position [14540, 0]
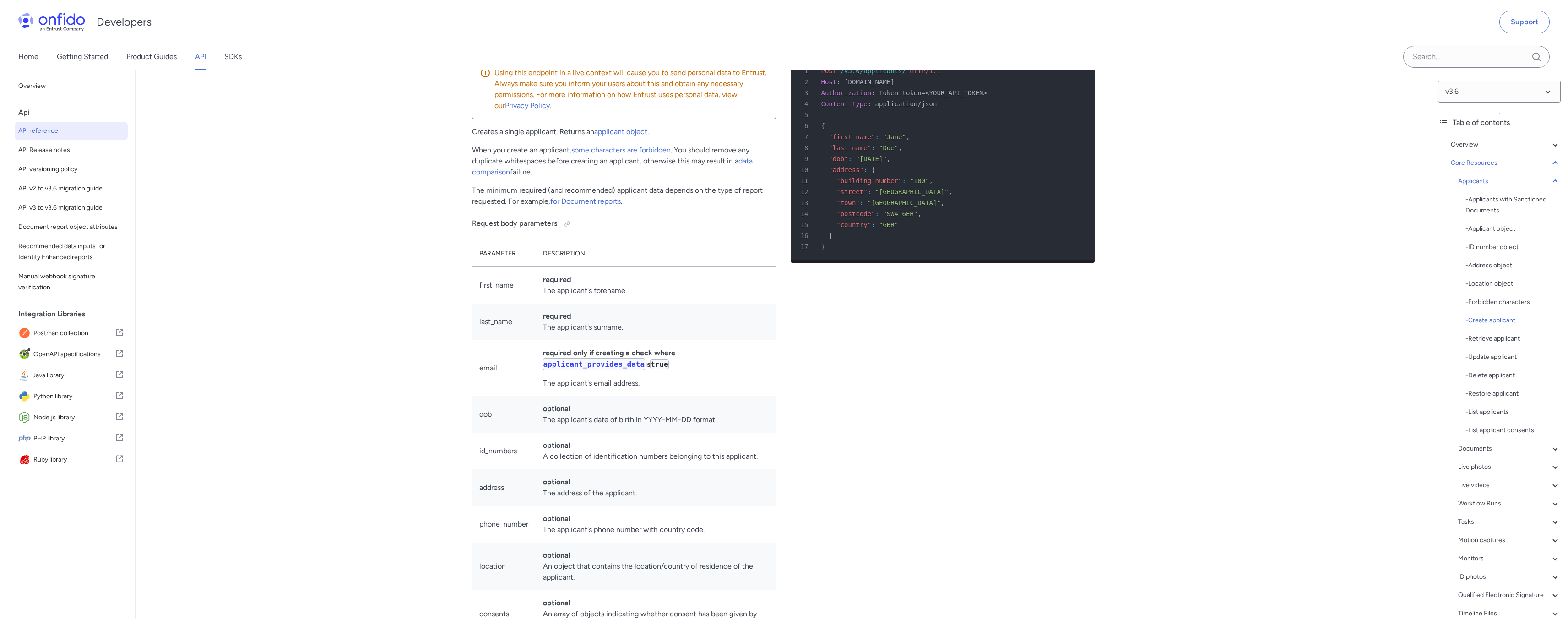
scroll to position [10983, 0]
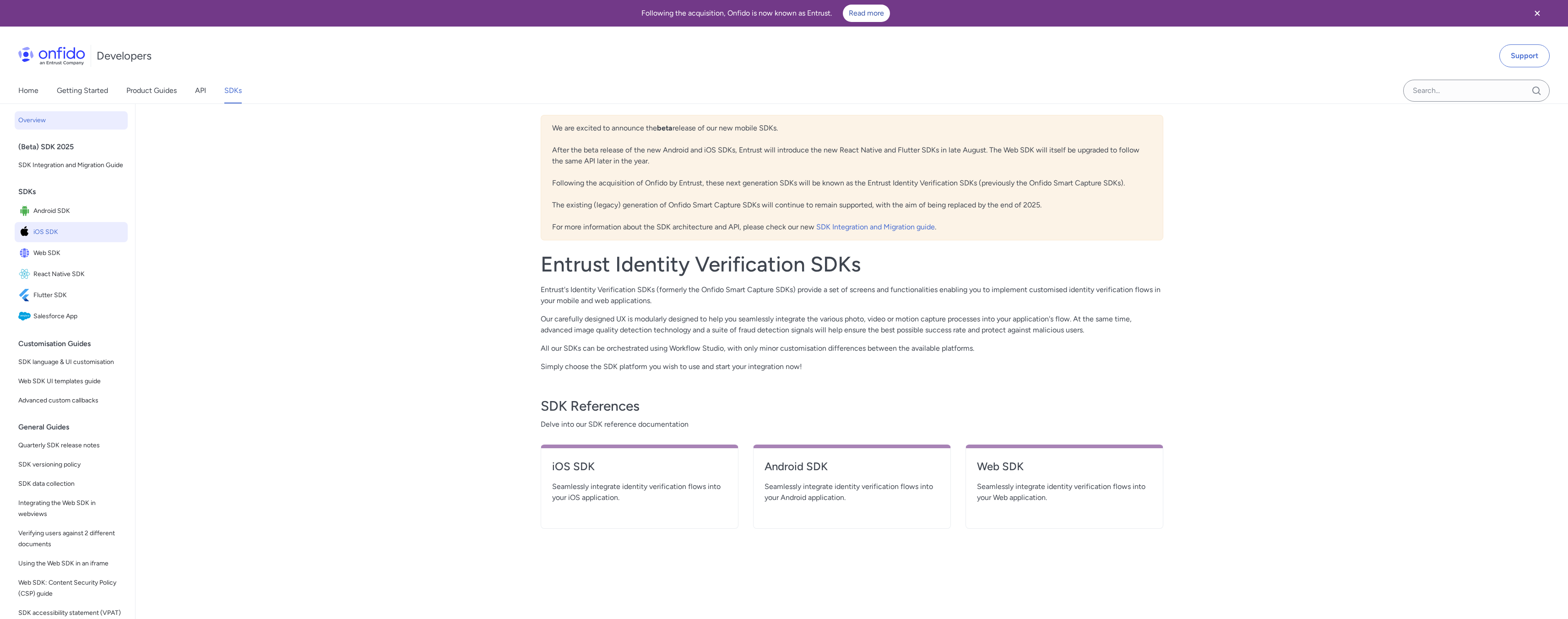
click at [44, 239] on span "iOS SDK" at bounding box center [78, 232] width 91 height 13
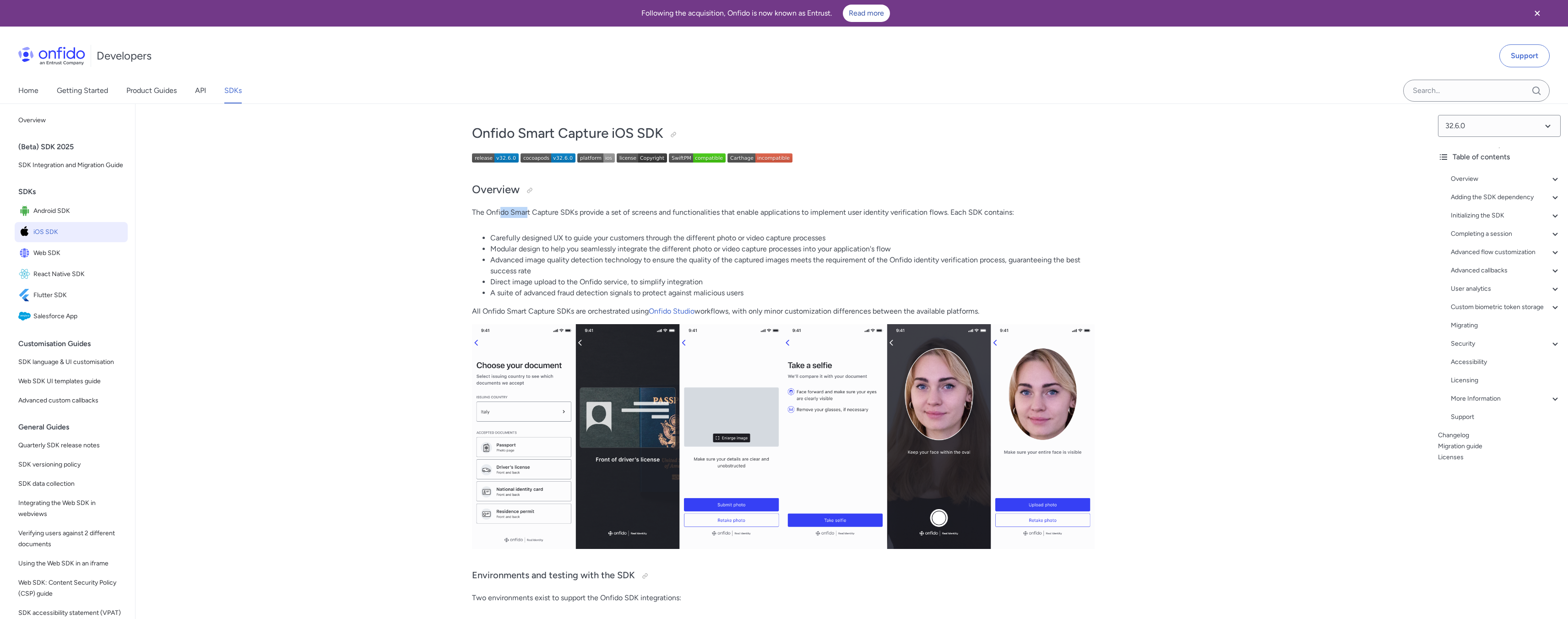
drag, startPoint x: 502, startPoint y: 214, endPoint x: 529, endPoint y: 218, distance: 27.3
click at [529, 217] on p "The Onfido Smart Capture SDKs provide a set of screens and functionalities that…" at bounding box center [783, 212] width 622 height 11
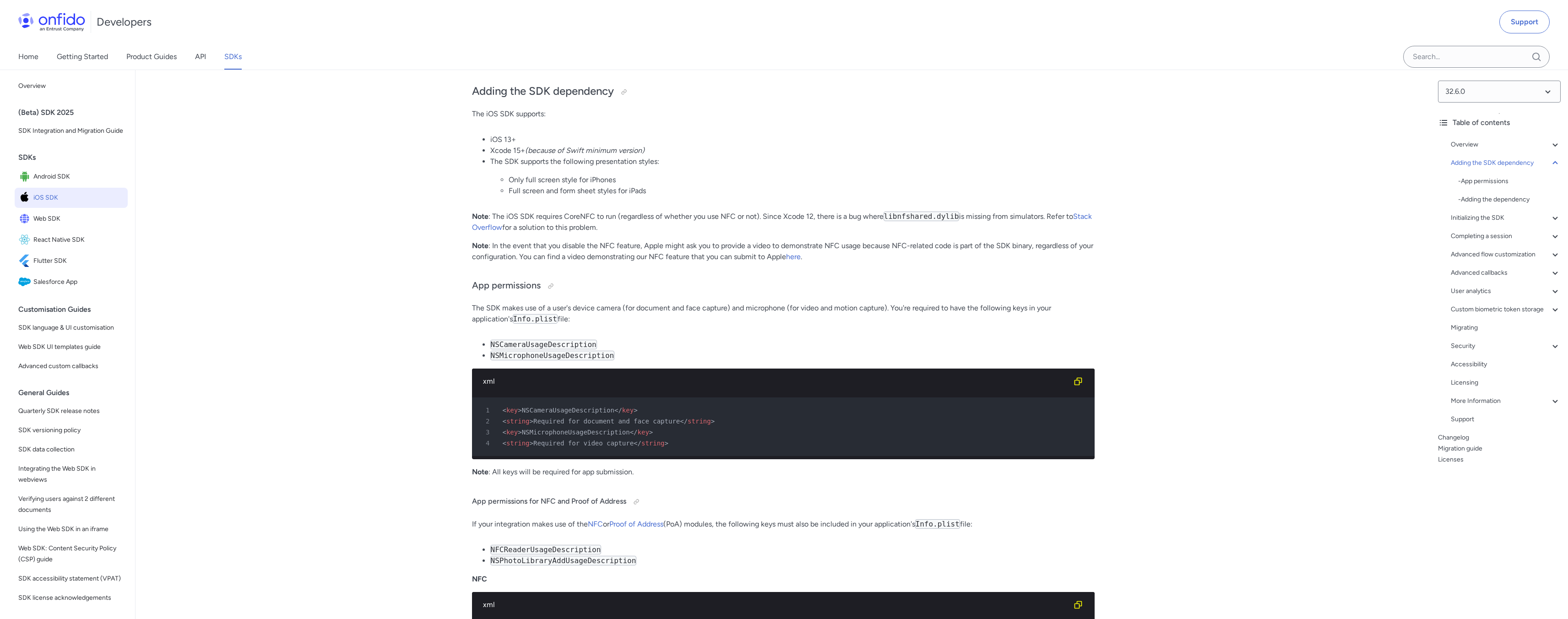
scroll to position [954, 0]
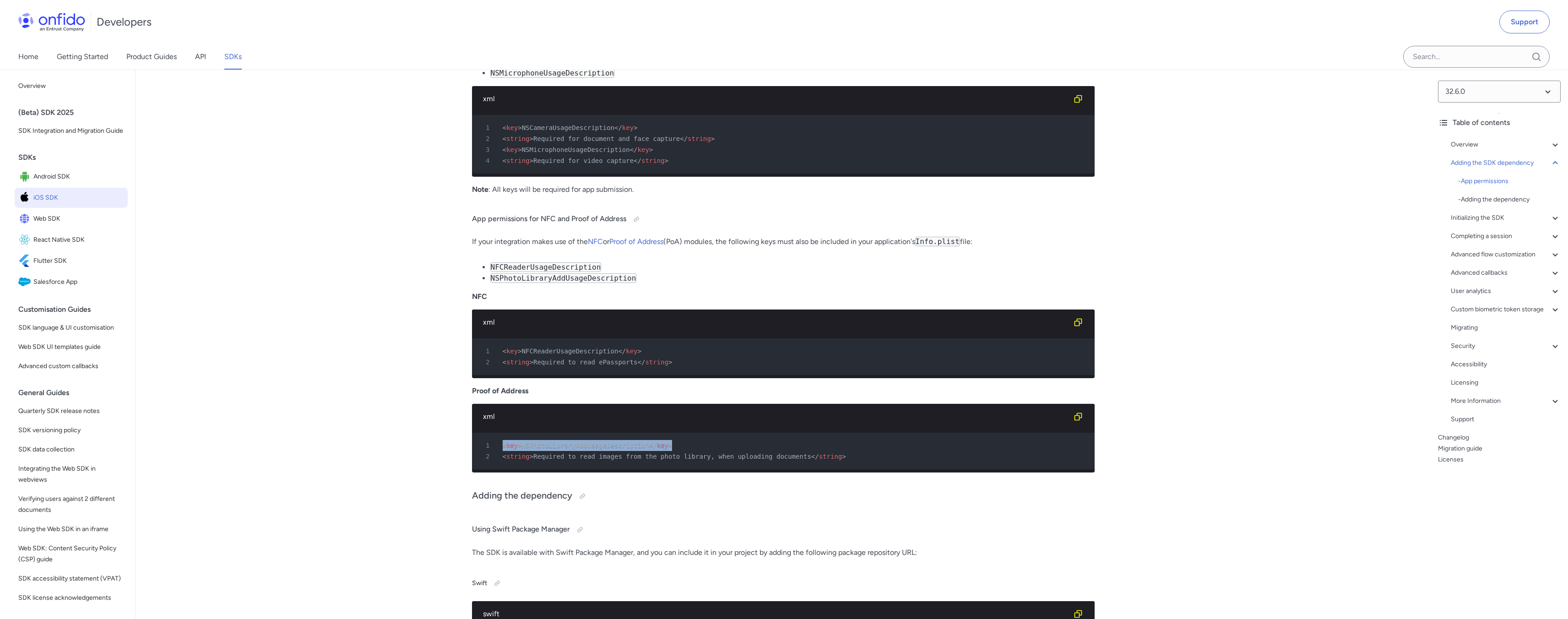
drag, startPoint x: 503, startPoint y: 462, endPoint x: 904, endPoint y: 464, distance: 401.0
click at [904, 464] on pre "1 < key > NSPhotoLibraryAddUsageDescription </ key > 2 < string > Required to r…" at bounding box center [783, 451] width 622 height 37
click at [896, 462] on div "2 < string > Required to read images from the photo library, when uploading doc…" at bounding box center [779, 456] width 606 height 11
drag, startPoint x: 882, startPoint y: 480, endPoint x: 495, endPoint y: 461, distance: 387.5
click at [495, 461] on pre "1 < key > NSPhotoLibraryAddUsageDescription </ key > 2 < string > Required to r…" at bounding box center [783, 451] width 622 height 37
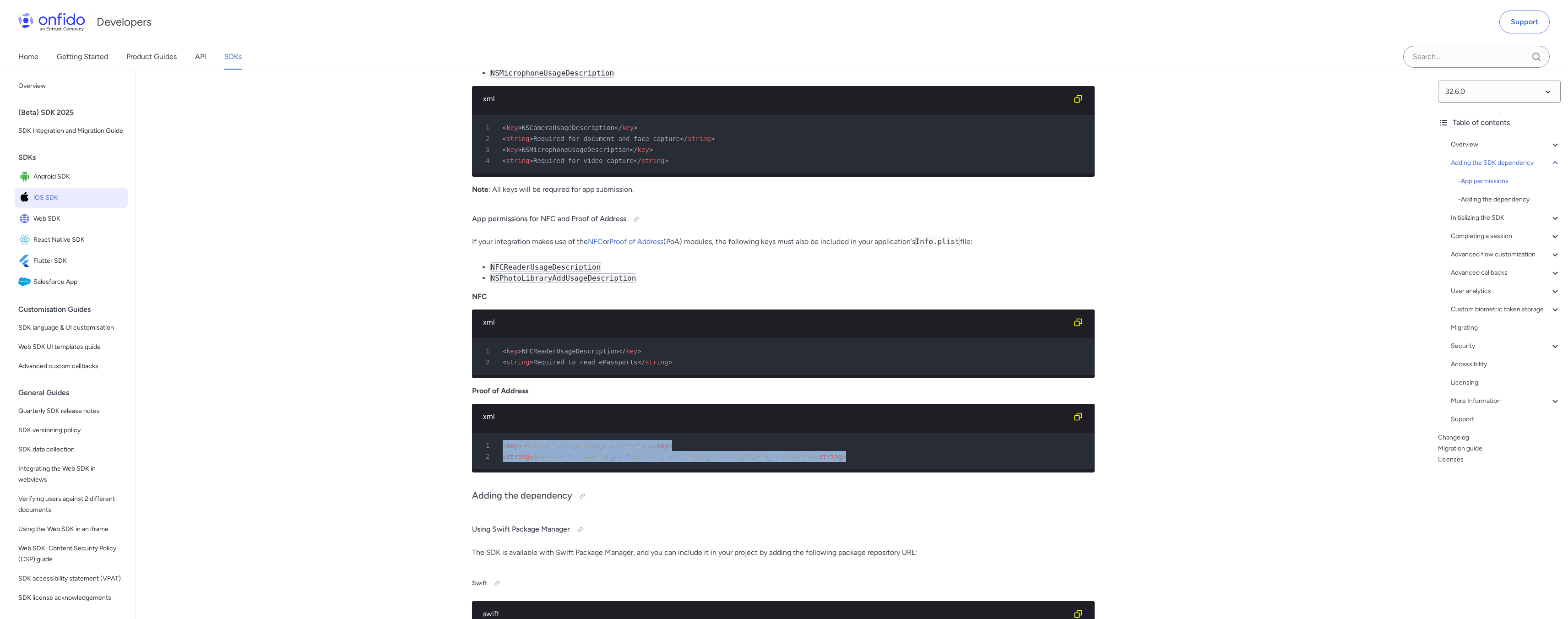
click at [532, 460] on span ">" at bounding box center [532, 456] width 4 height 7
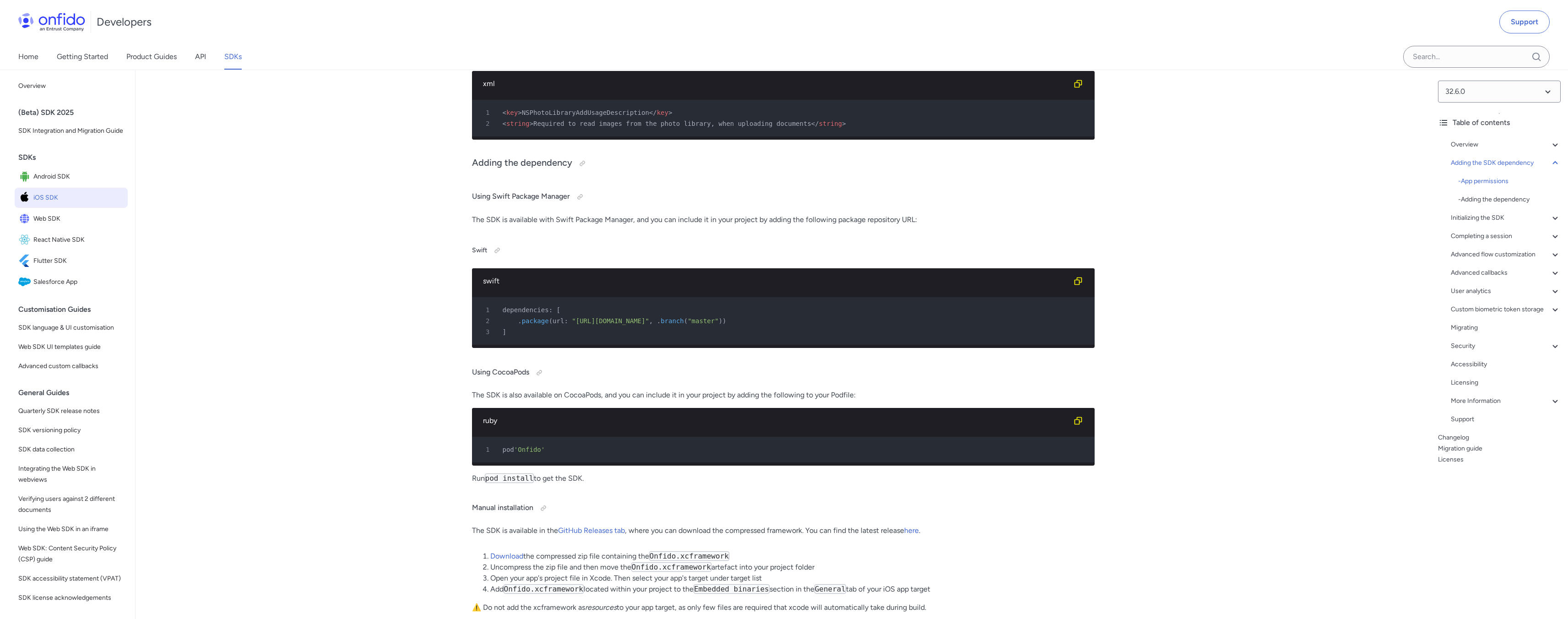
scroll to position [1281, 0]
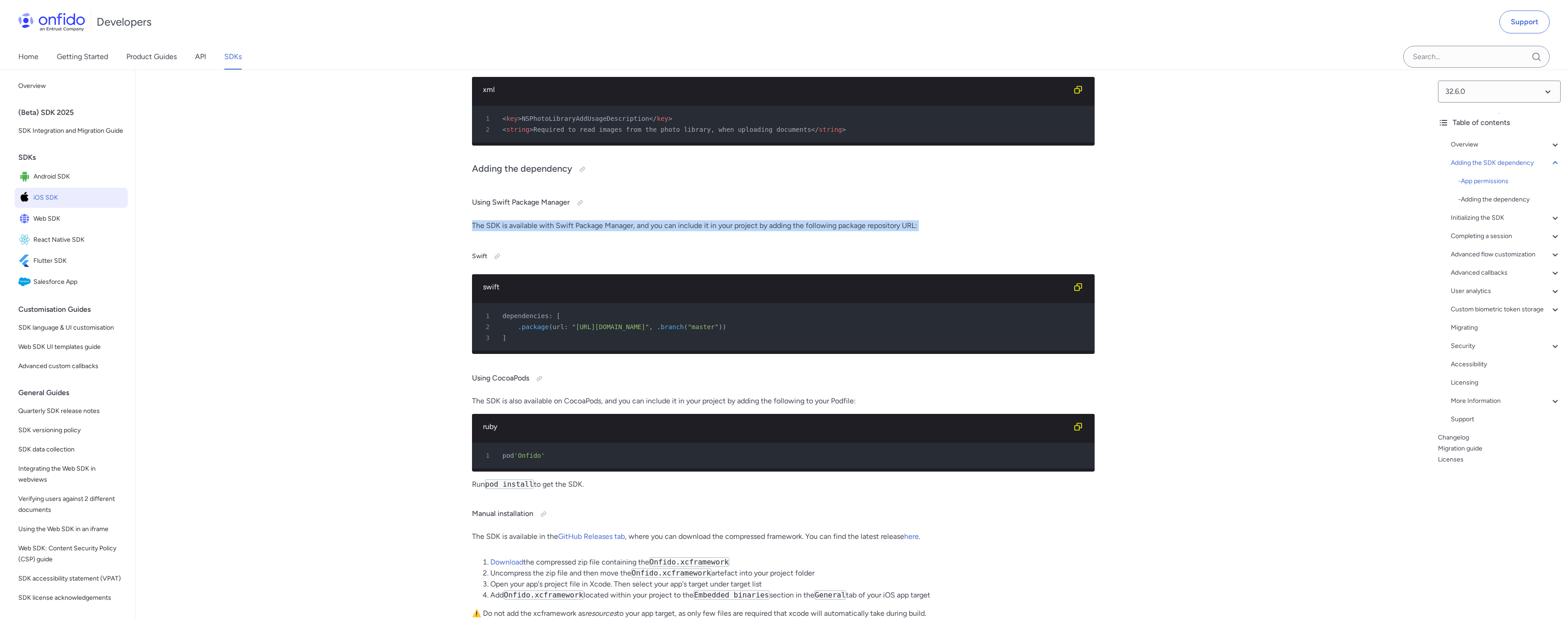
drag, startPoint x: 471, startPoint y: 246, endPoint x: 584, endPoint y: 262, distance: 114.1
click at [570, 322] on div "1 dependencies : [" at bounding box center [779, 316] width 606 height 11
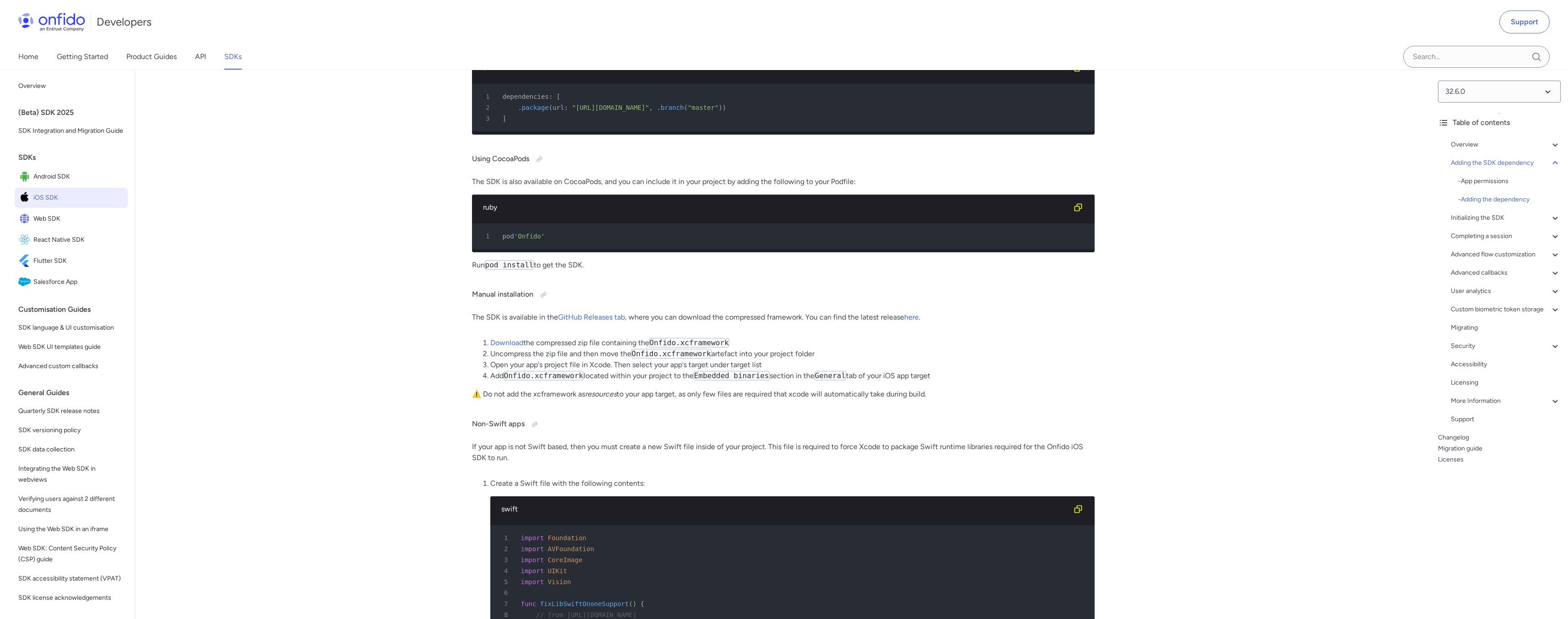
scroll to position [1625, 0]
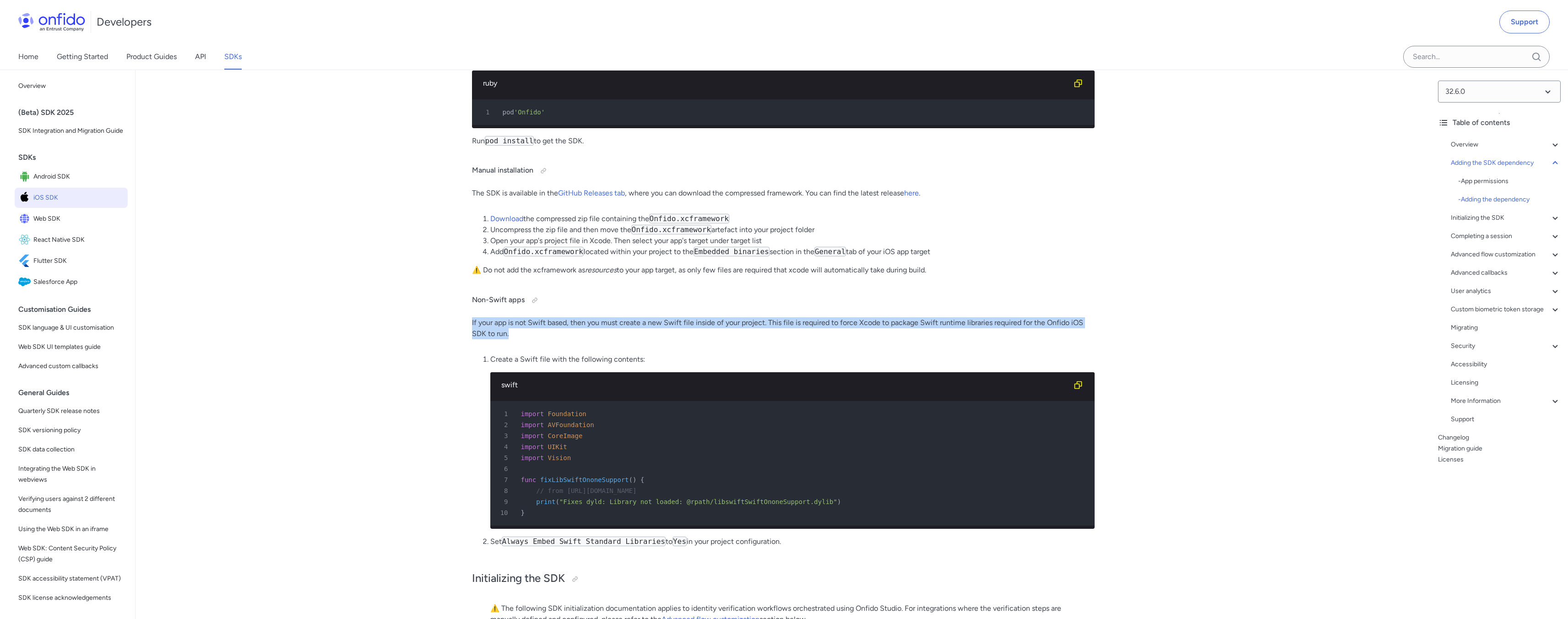
drag, startPoint x: 471, startPoint y: 354, endPoint x: 524, endPoint y: 380, distance: 59.0
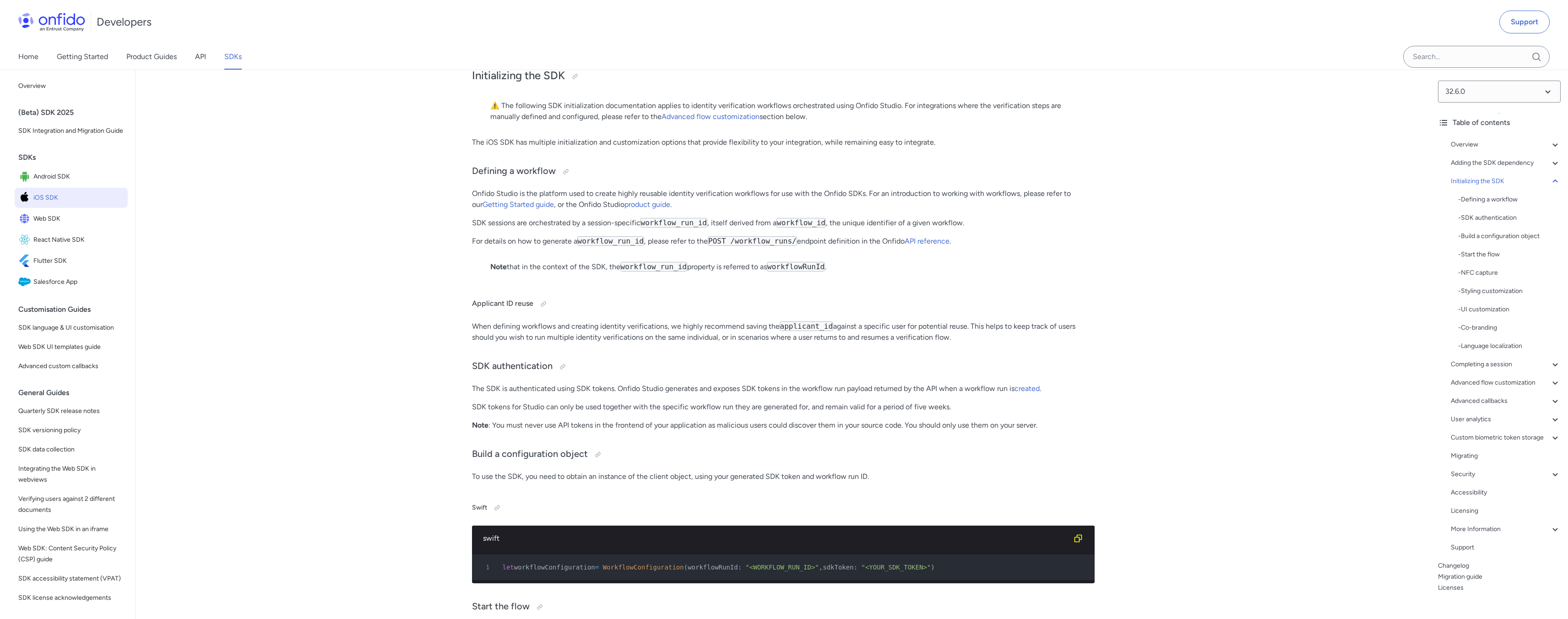
scroll to position [2312, 0]
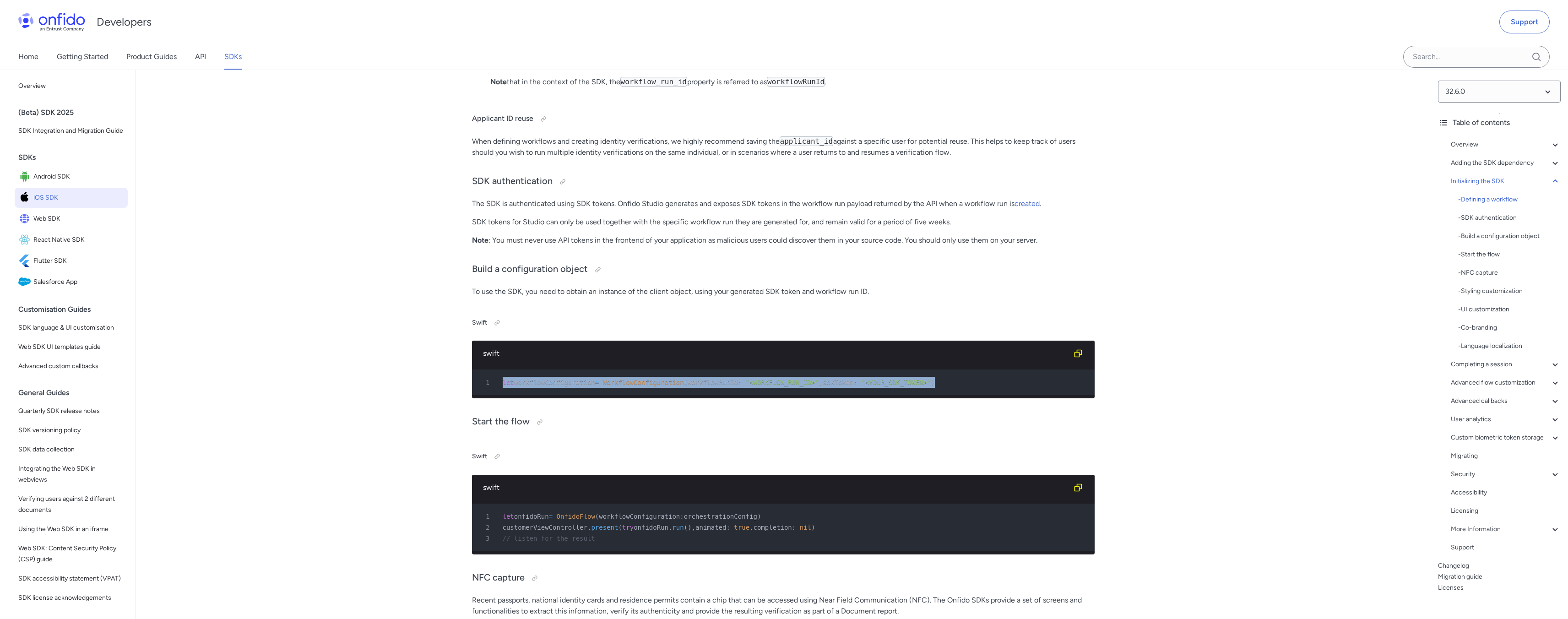
drag, startPoint x: 959, startPoint y: 428, endPoint x: 490, endPoint y: 412, distance: 469.3
click at [490, 395] on pre "1 let workflowConfiguration = WorkflowConfiguration ( workflowRunId : "<WORKFLO…" at bounding box center [783, 382] width 622 height 26
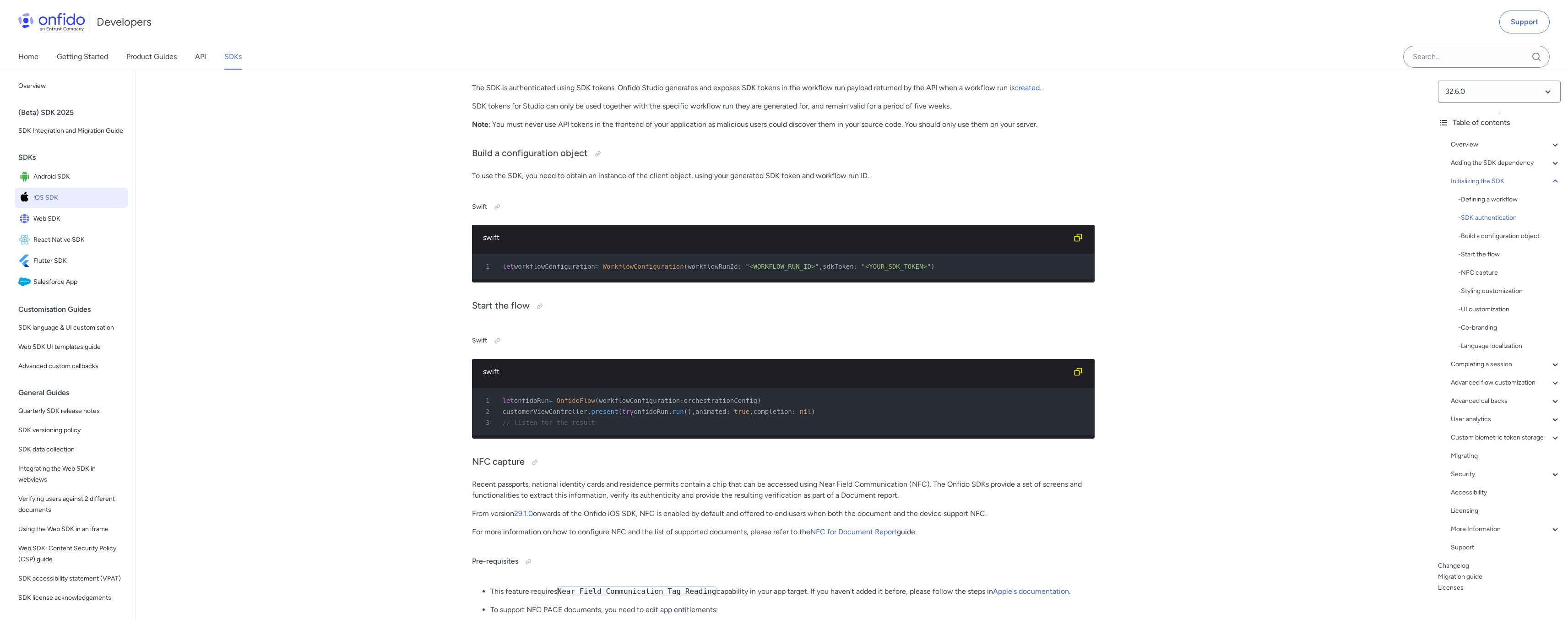
click at [565, 404] on span "OnfidoFlow" at bounding box center [576, 401] width 39 height 7
drag, startPoint x: 499, startPoint y: 450, endPoint x: 833, endPoint y: 468, distance: 334.5
click at [833, 436] on pre "1 let onfidoRun = OnfidoFlow ( workflowConfiguration : orchestrationConfig ) 2 …" at bounding box center [783, 411] width 622 height 48
click at [832, 429] on div "3 // listen for the result" at bounding box center [779, 422] width 606 height 11
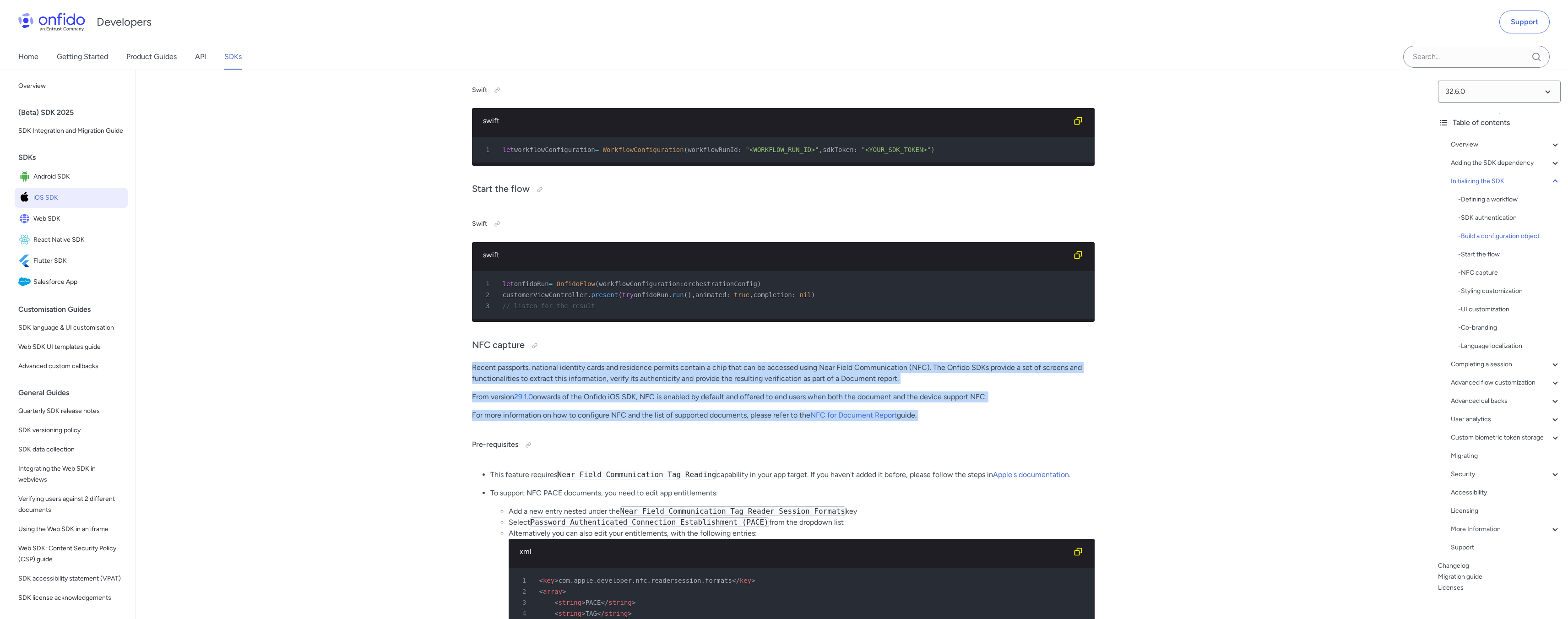
drag, startPoint x: 467, startPoint y: 418, endPoint x: 957, endPoint y: 486, distance: 494.7
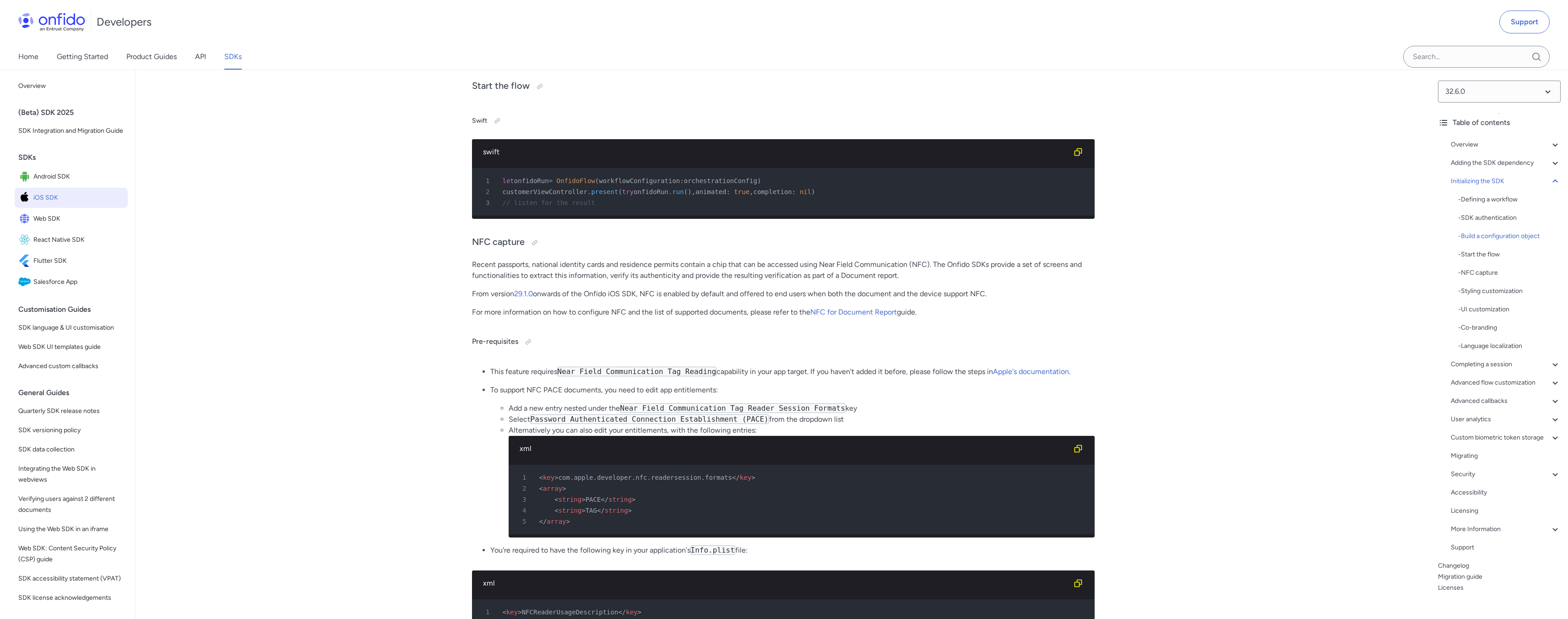
scroll to position [2703, 0]
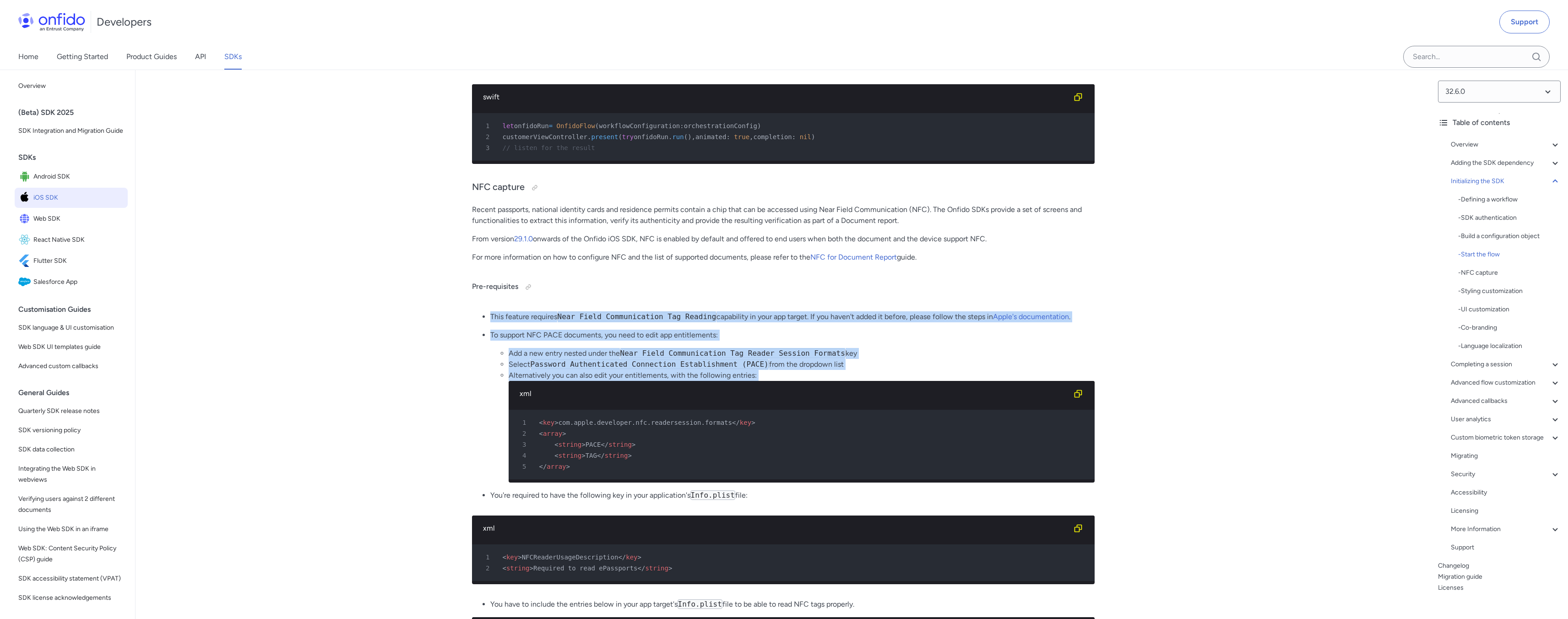
drag, startPoint x: 490, startPoint y: 368, endPoint x: 806, endPoint y: 442, distance: 324.5
click at [806, 442] on ul "This feature requires Near Field Communication Tag Reading capability in your a…" at bounding box center [783, 410] width 622 height 197
click at [806, 407] on div "xml" at bounding box center [801, 394] width 586 height 26
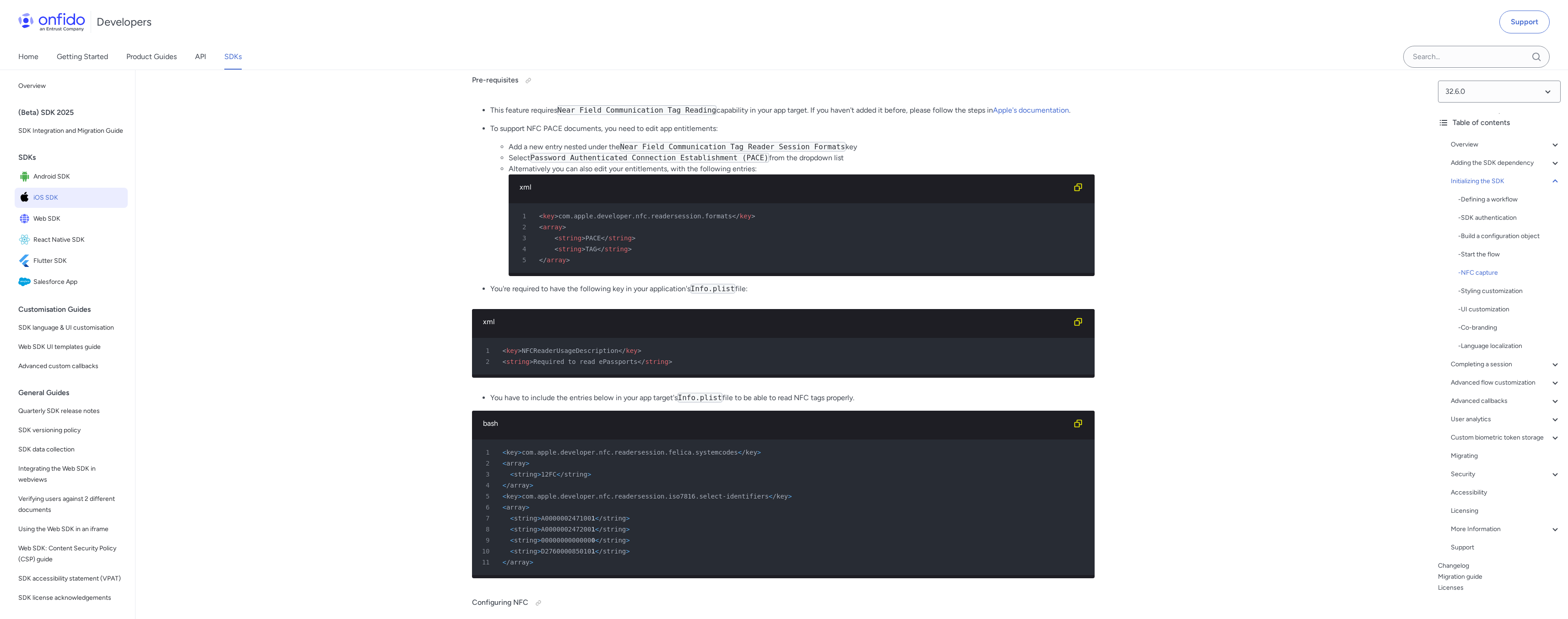
scroll to position [3029, 0]
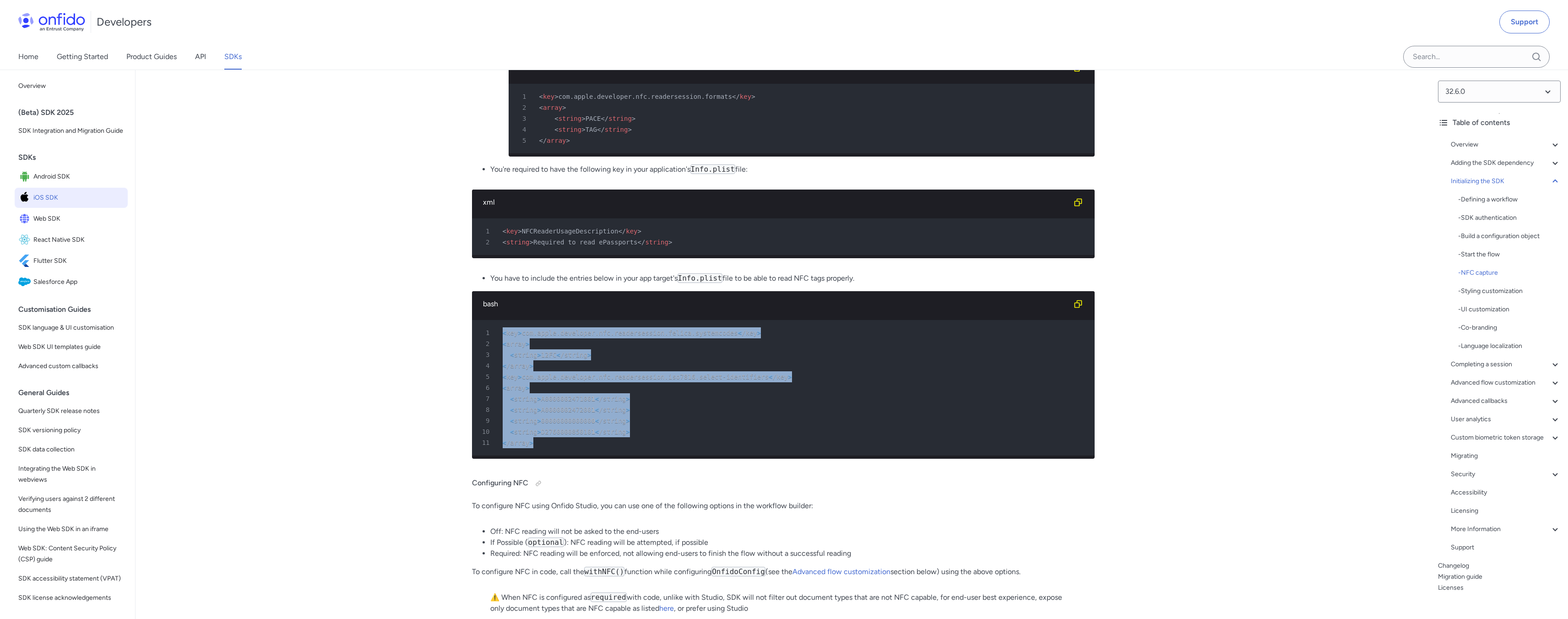
drag, startPoint x: 563, startPoint y: 512, endPoint x: 497, endPoint y: 398, distance: 131.7
click at [497, 398] on pre "1 < key > com.apple.developer.nfc.readersession.[PERSON_NAME].systemcodes < /ke…" at bounding box center [783, 387] width 622 height 136
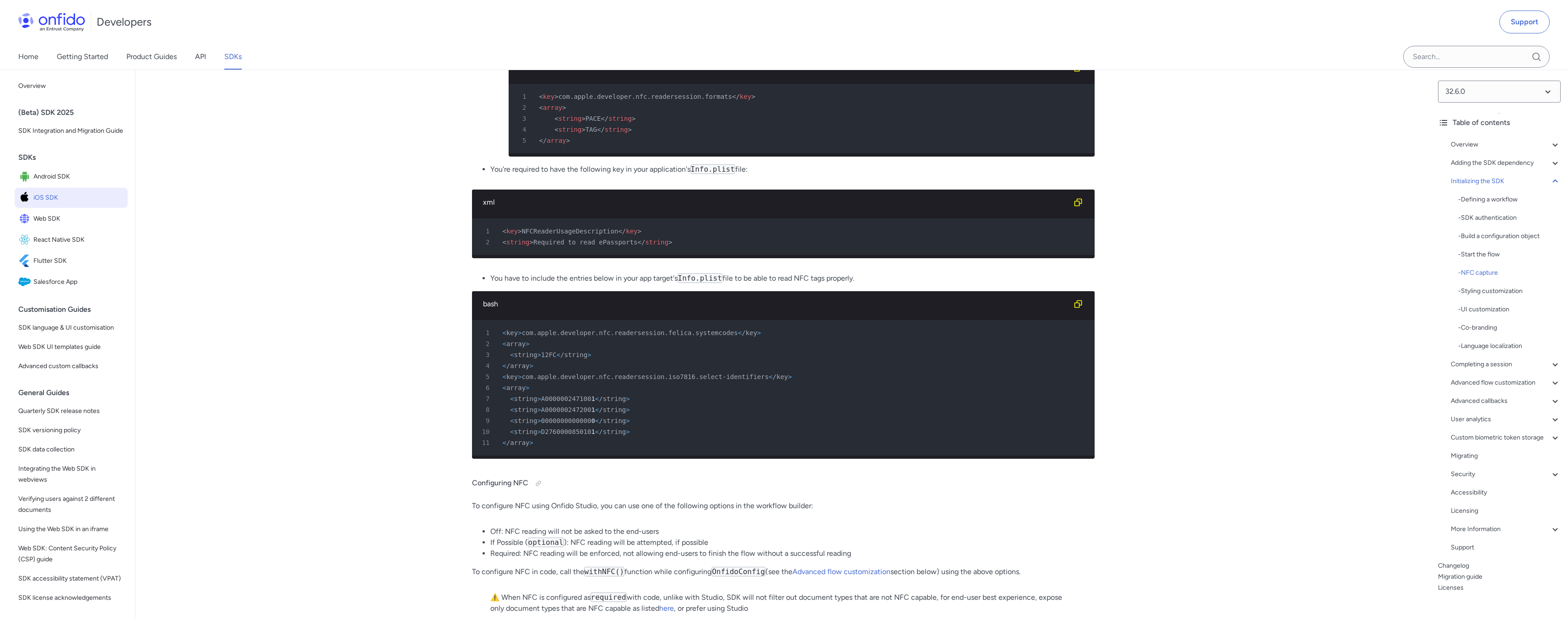
click at [570, 349] on div "2 < array >" at bounding box center [779, 344] width 606 height 11
drag, startPoint x: 483, startPoint y: 342, endPoint x: 848, endPoint y: 355, distance: 365.2
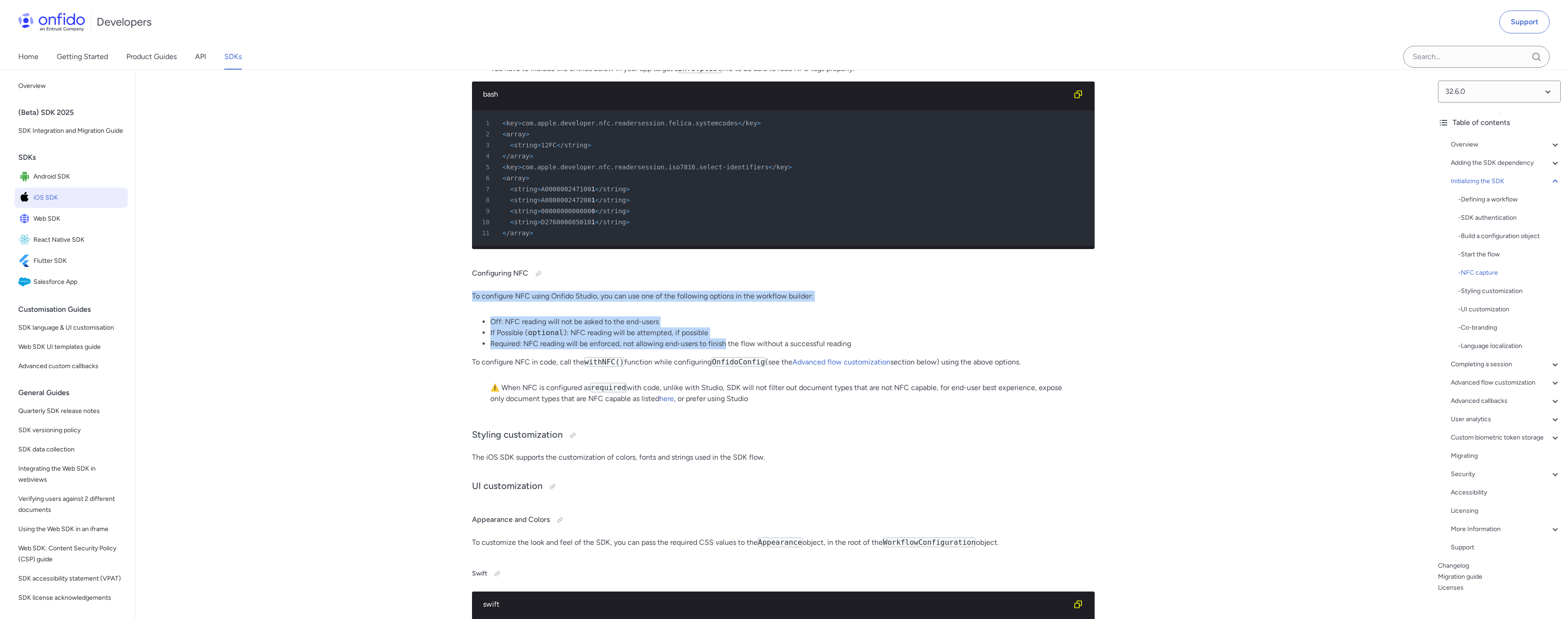
drag, startPoint x: 470, startPoint y: 371, endPoint x: 725, endPoint y: 419, distance: 259.5
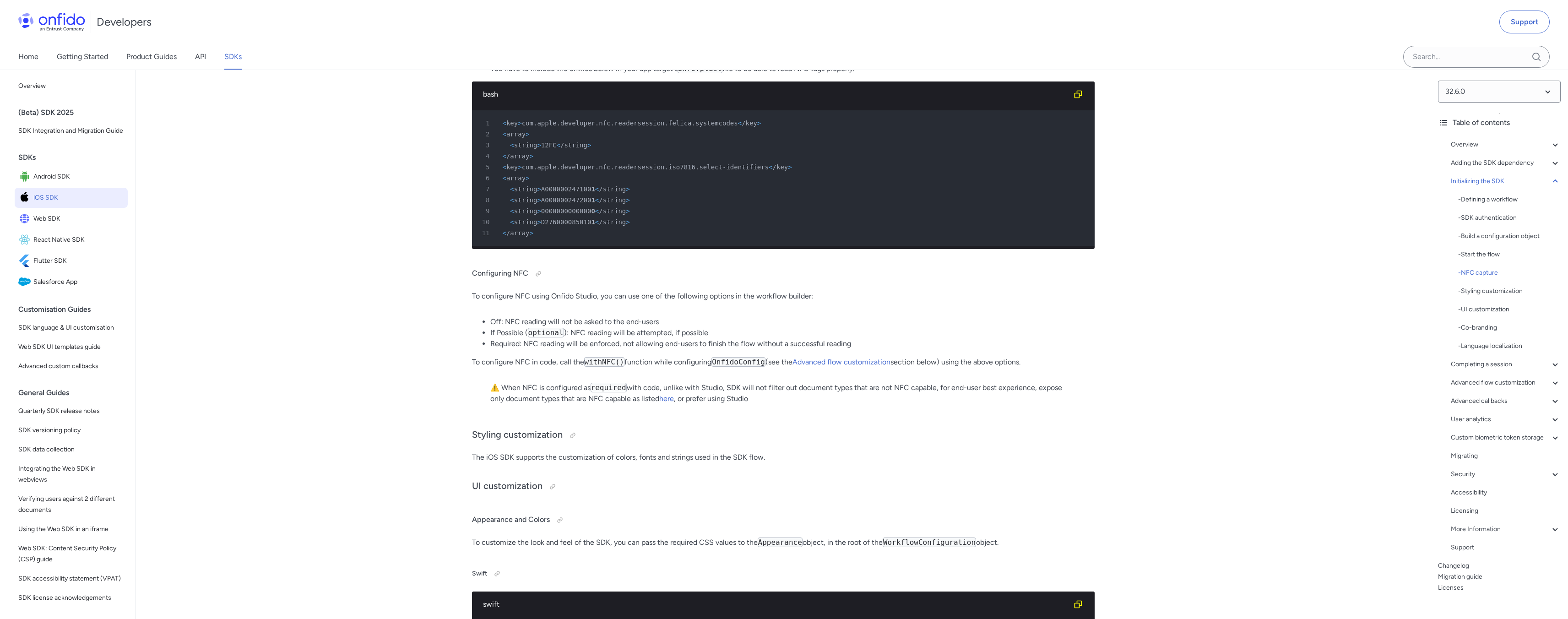
click at [839, 349] on li "Required: NFC reading will be enforced, not allowing end-users to finish the fl…" at bounding box center [792, 344] width 604 height 11
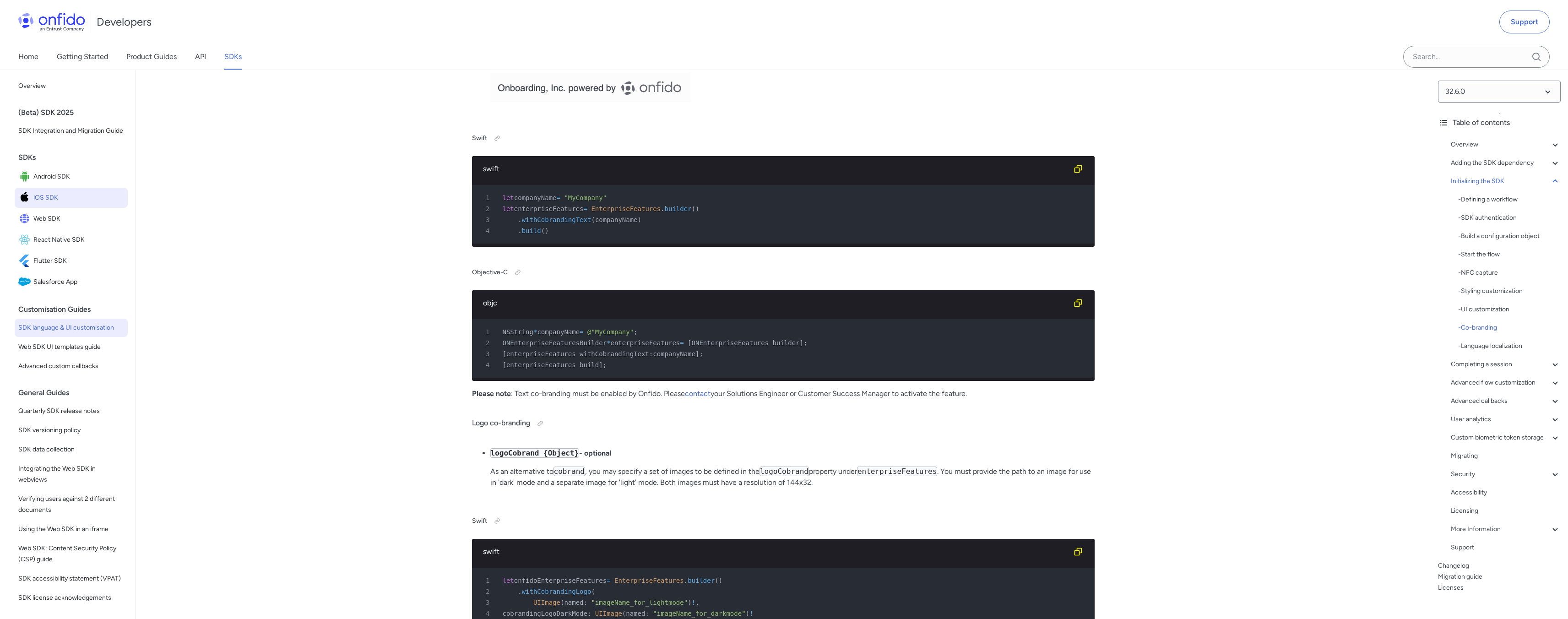
scroll to position [4844, 0]
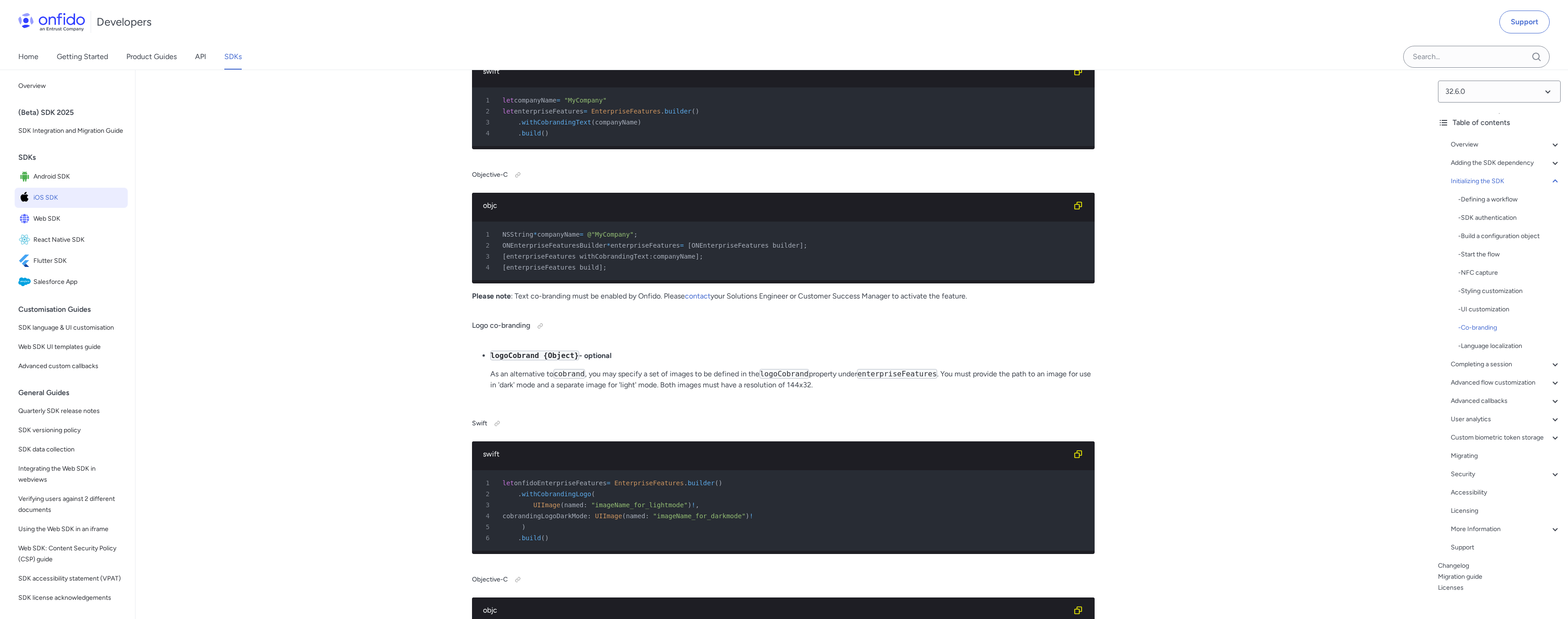
drag, startPoint x: 492, startPoint y: 216, endPoint x: 534, endPoint y: 241, distance: 48.9
click at [534, 146] on pre "1 let companyName = "MyCompany" 2 let enterpriseFeatures = EnterpriseFeatures .…" at bounding box center [783, 116] width 622 height 58
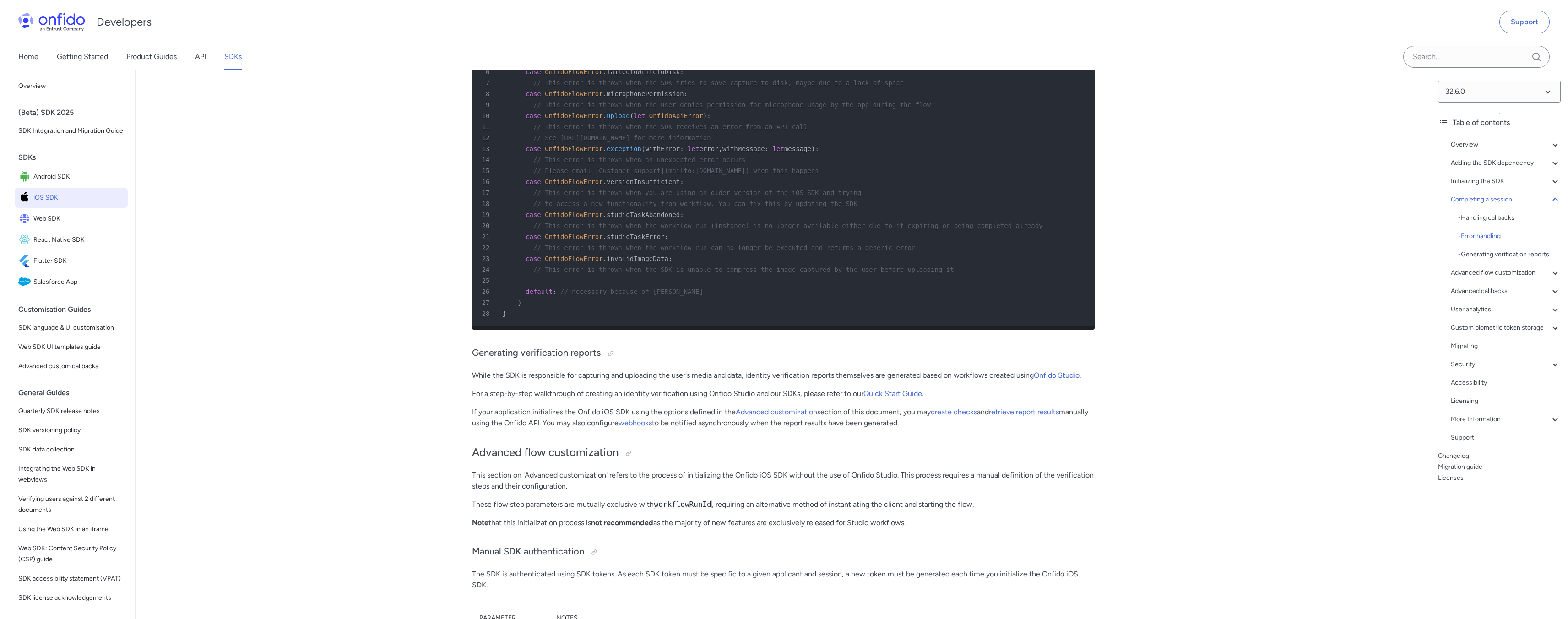
scroll to position [6955, 0]
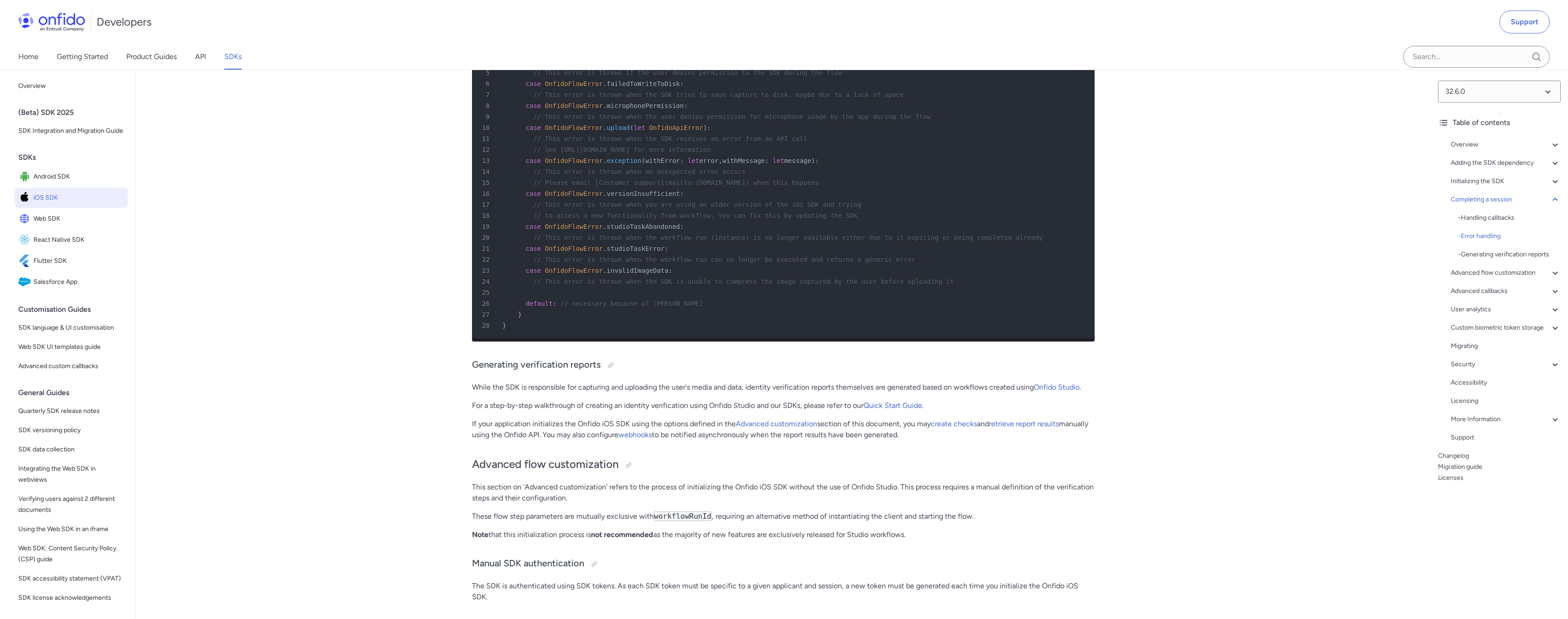
drag, startPoint x: 466, startPoint y: 155, endPoint x: 833, endPoint y: 152, distance: 367.0
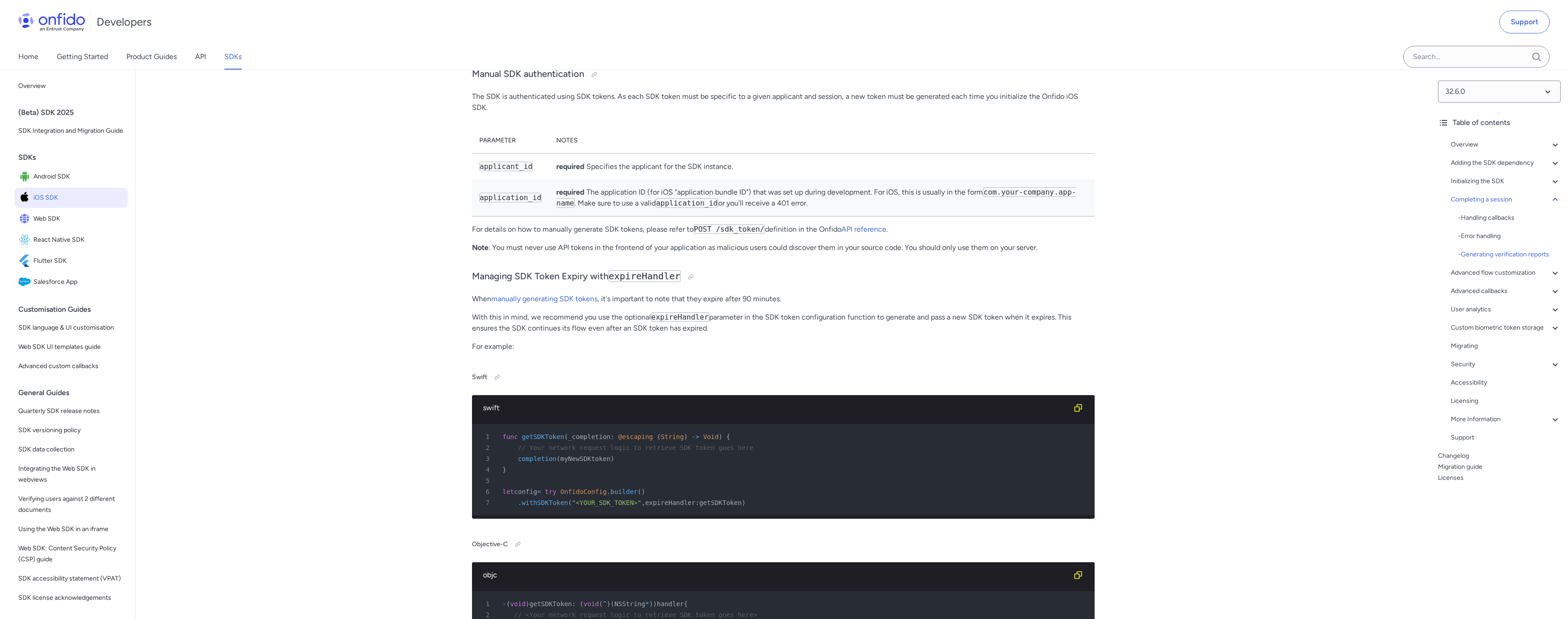
scroll to position [7555, 0]
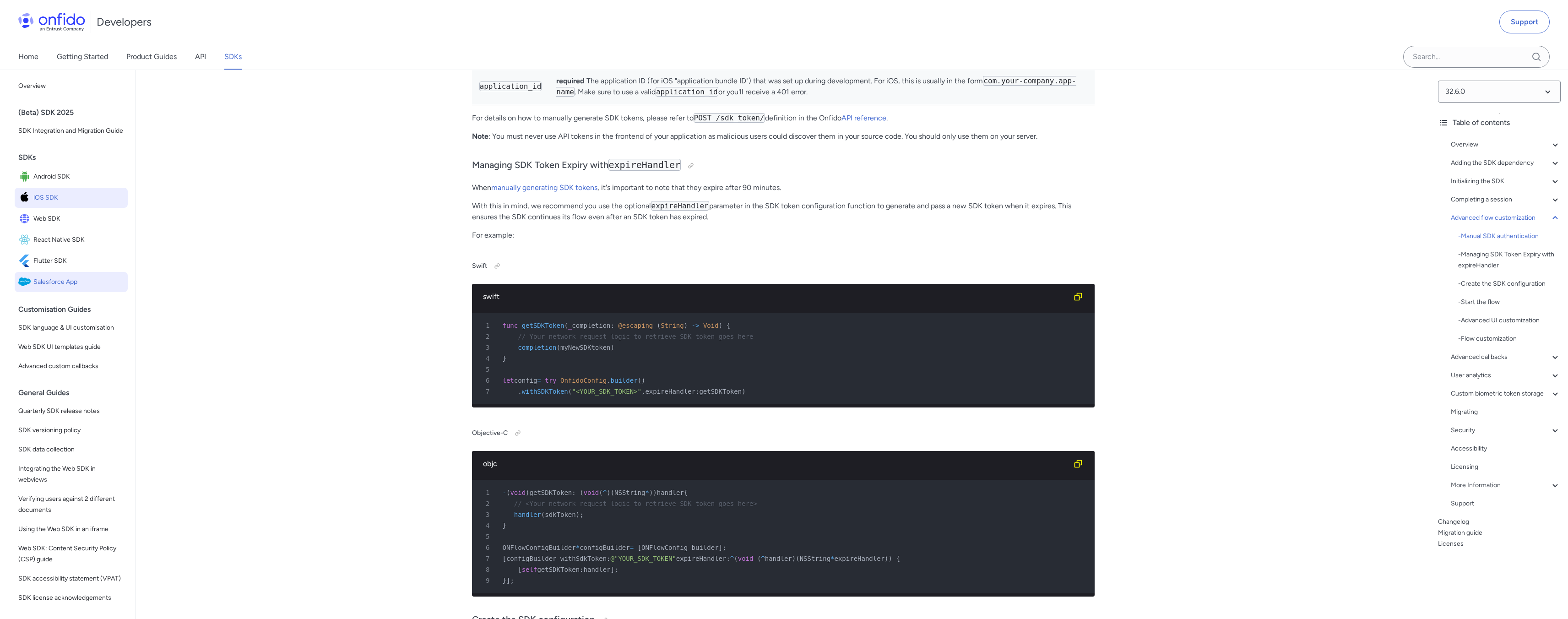
click at [63, 288] on span "Salesforce App" at bounding box center [78, 282] width 91 height 13
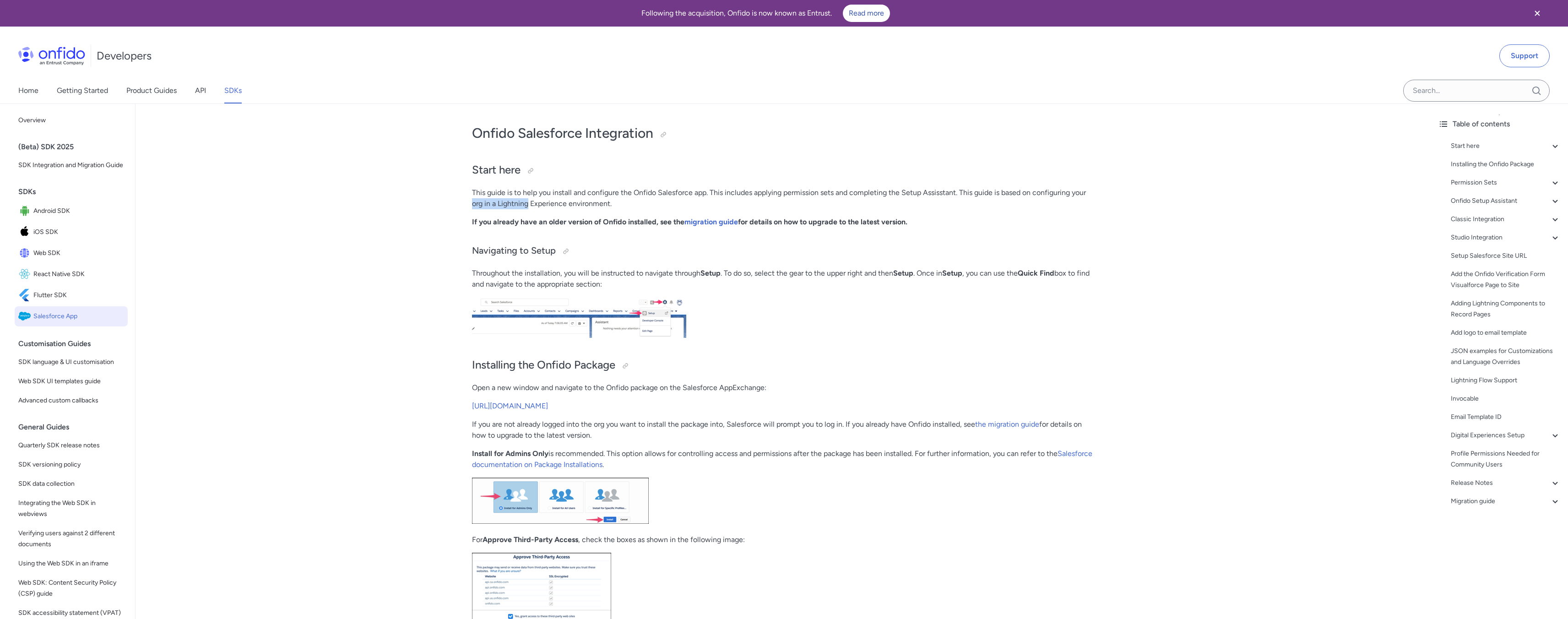
drag, startPoint x: 464, startPoint y: 199, endPoint x: 526, endPoint y: 202, distance: 62.1
click at [530, 276] on p "Throughout the installation, you will be instructed to navigate through Setup .…" at bounding box center [783, 279] width 622 height 22
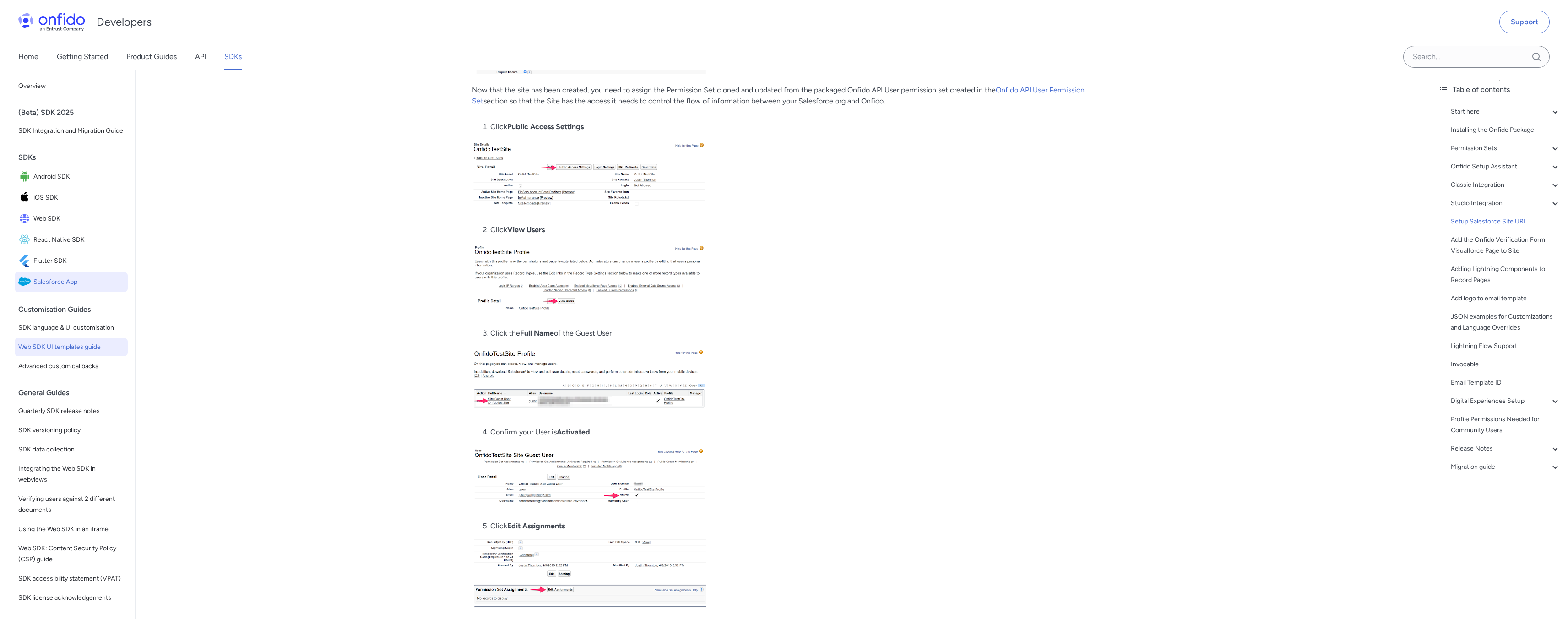
scroll to position [8096, 0]
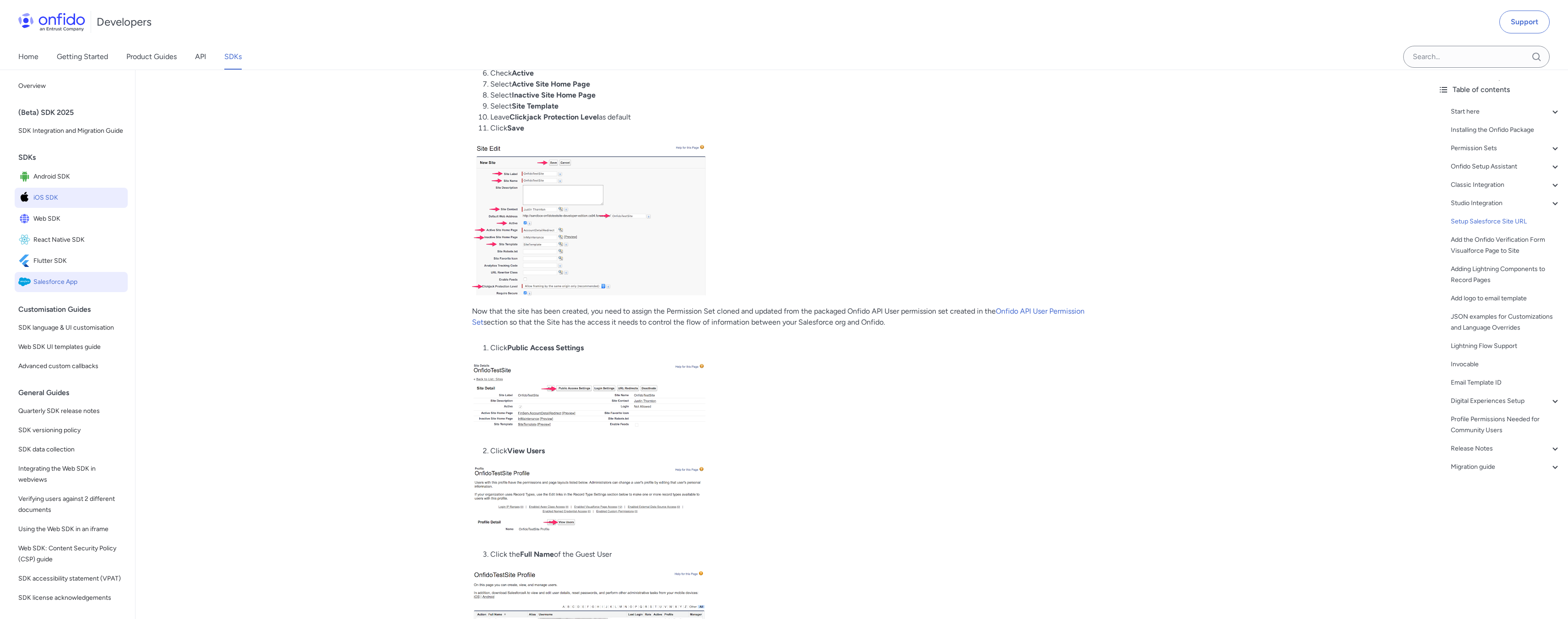
click at [52, 204] on span "iOS SDK" at bounding box center [78, 198] width 91 height 13
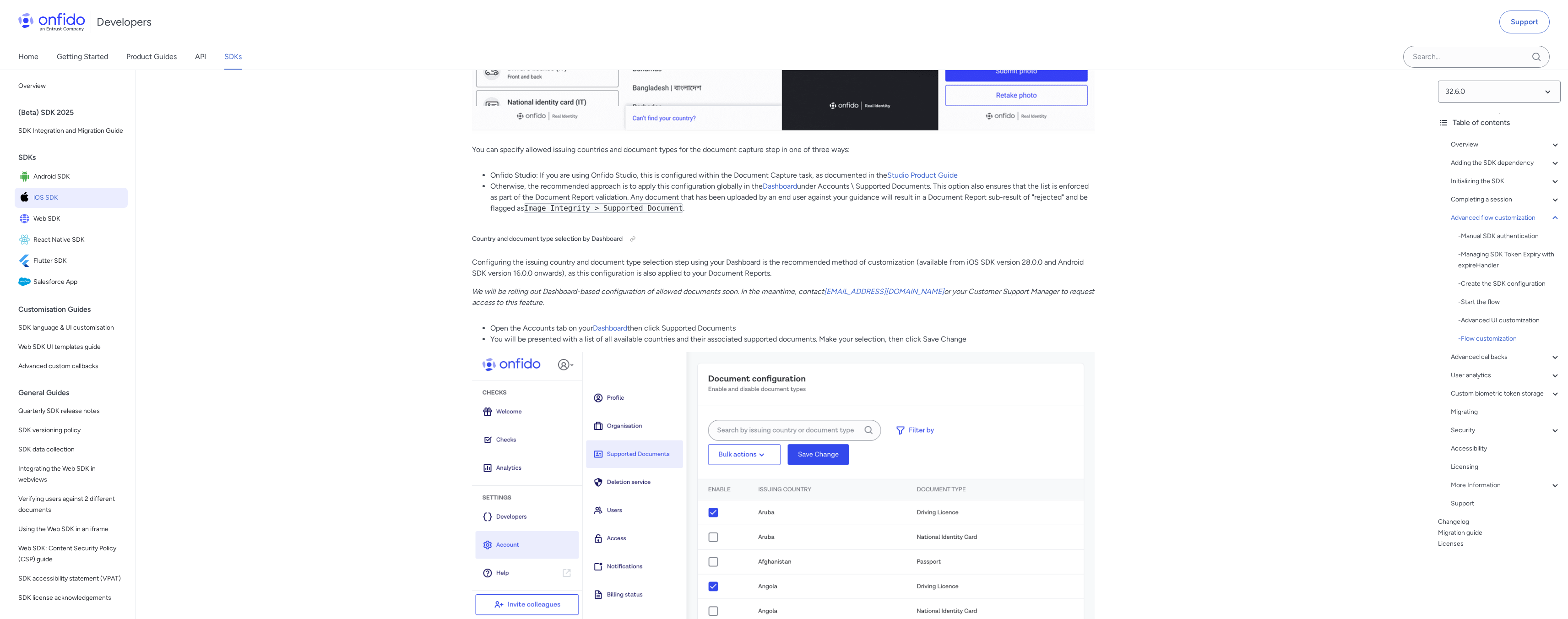
scroll to position [11362, 0]
